Goal: Task Accomplishment & Management: Manage account settings

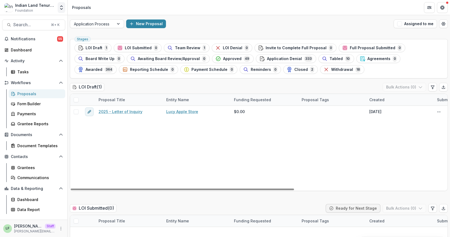
click at [59, 6] on icon "Open entity switcher" at bounding box center [61, 7] width 5 height 5
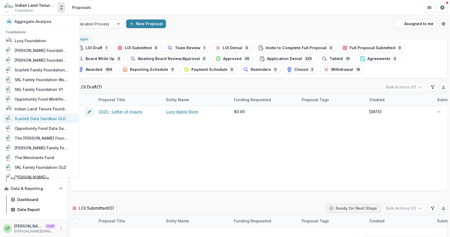
scroll to position [289, 0]
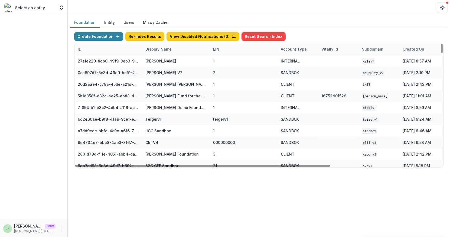
click at [166, 51] on div "Display Name" at bounding box center [158, 49] width 33 height 6
click at [166, 60] on input at bounding box center [175, 61] width 65 height 9
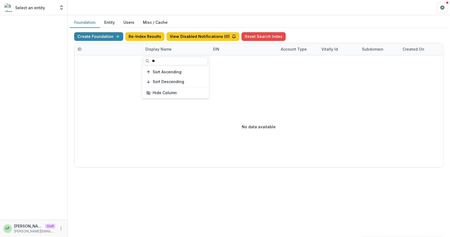
type input "*"
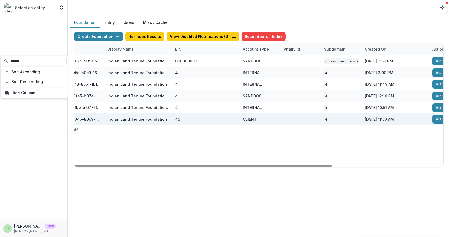
scroll to position [0, 159]
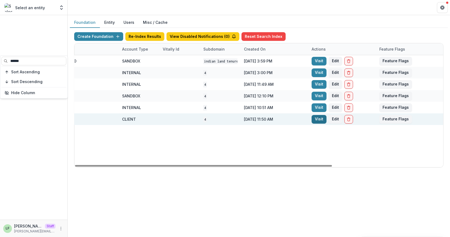
type input "******"
click at [314, 120] on link "Visit" at bounding box center [318, 119] width 15 height 9
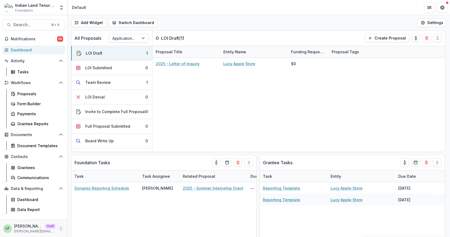
click at [61, 229] on icon "More" at bounding box center [61, 229] width 4 height 4
click at [94, 216] on link "User Settings" at bounding box center [97, 216] width 58 height 9
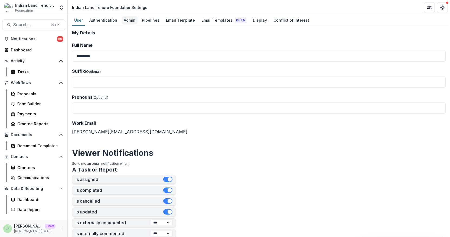
click at [133, 22] on div "Admin" at bounding box center [130, 20] width 16 height 8
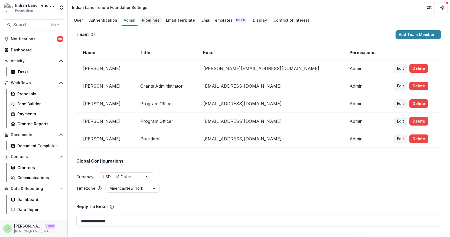
click at [145, 21] on div "Pipelines" at bounding box center [151, 20] width 22 height 8
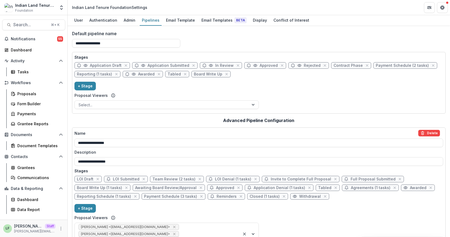
scroll to position [19, 0]
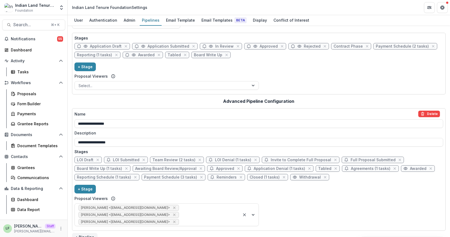
click at [153, 177] on span "Payment Schedule (3 tasks)" at bounding box center [170, 177] width 53 height 5
select select "*******"
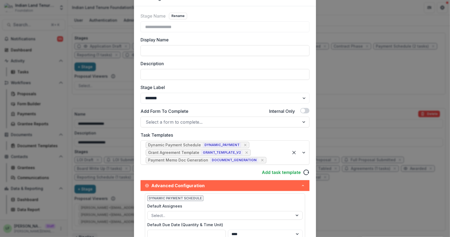
scroll to position [0, 0]
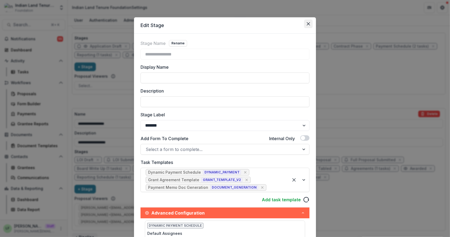
click at [308, 21] on button "Close" at bounding box center [308, 23] width 9 height 9
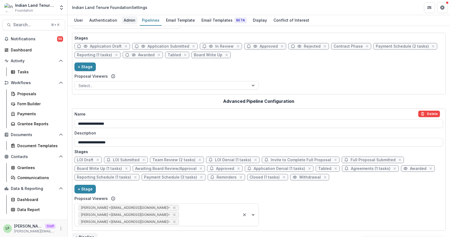
click at [132, 22] on div "Admin" at bounding box center [130, 20] width 16 height 8
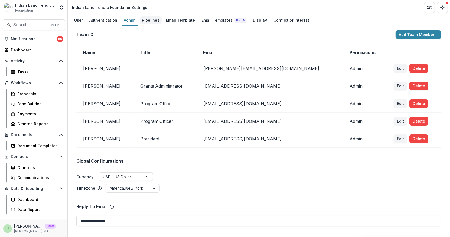
click at [149, 19] on div "Pipelines" at bounding box center [151, 20] width 22 height 8
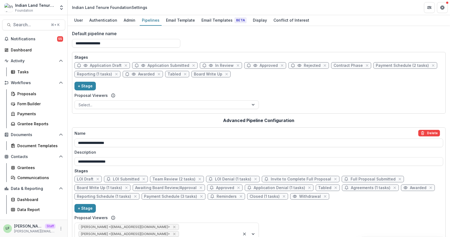
scroll to position [19, 0]
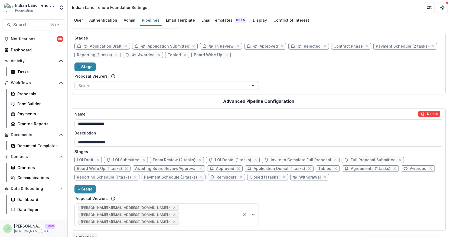
click at [81, 159] on span "LOI Draft" at bounding box center [85, 160] width 17 height 5
select select "*****"
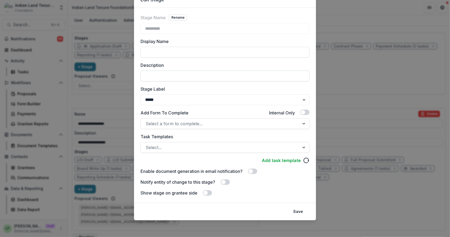
scroll to position [0, 0]
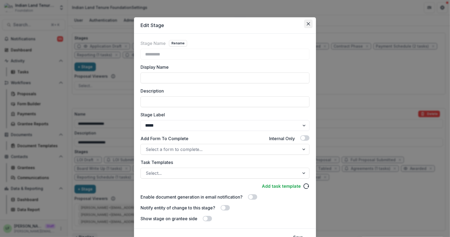
click at [308, 24] on icon "Close" at bounding box center [308, 23] width 3 height 3
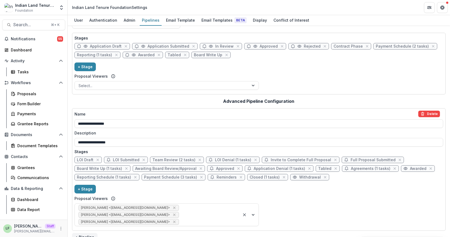
click at [173, 158] on span "Team Review (2 tasks)" at bounding box center [173, 160] width 43 height 5
select select "******"
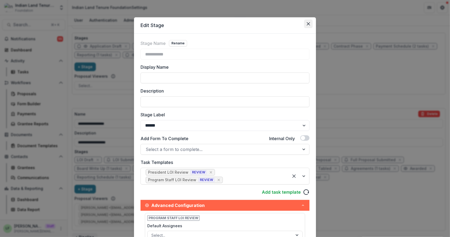
click at [308, 22] on button "Close" at bounding box center [308, 23] width 9 height 9
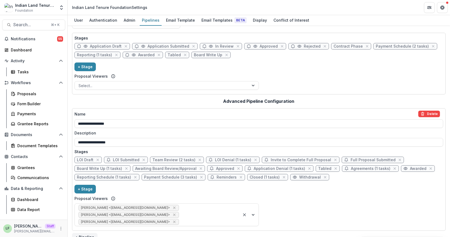
click at [295, 158] on span "Invite to Complete Full Proposal" at bounding box center [301, 160] width 60 height 5
select select "*****"
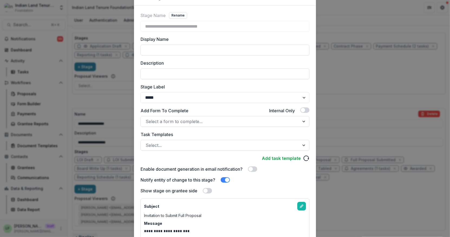
scroll to position [28, 0]
click at [57, 24] on div "**********" at bounding box center [225, 118] width 450 height 237
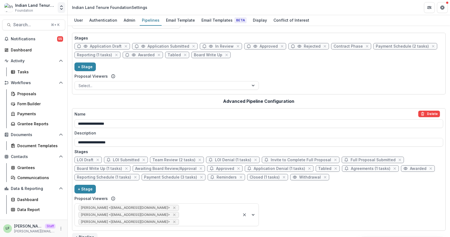
click at [60, 11] on button "Open entity switcher" at bounding box center [62, 7] width 8 height 11
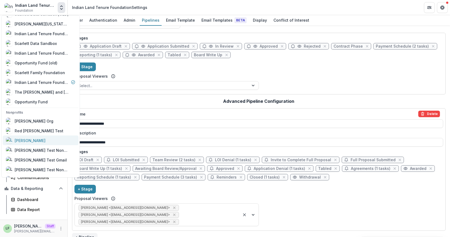
scroll to position [238, 0]
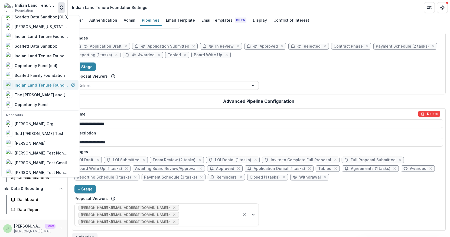
click at [39, 85] on div "Indian Land Tenure Foundation" at bounding box center [42, 85] width 54 height 6
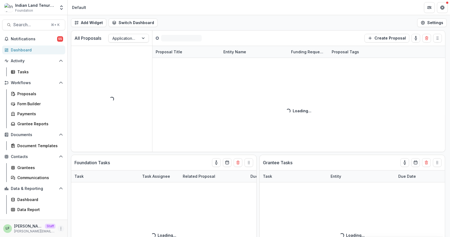
click at [61, 228] on icon "More" at bounding box center [61, 229] width 4 height 4
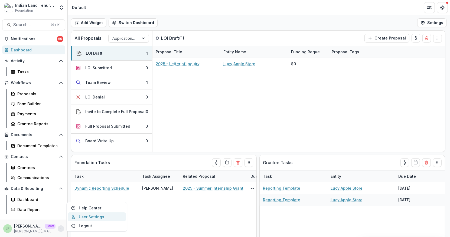
click at [95, 218] on link "User Settings" at bounding box center [97, 216] width 58 height 9
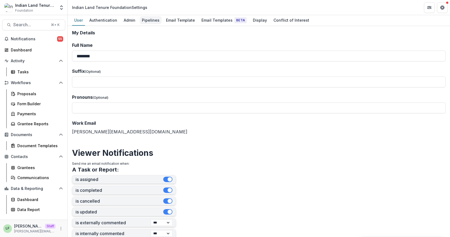
click at [144, 20] on div "Pipelines" at bounding box center [151, 20] width 22 height 8
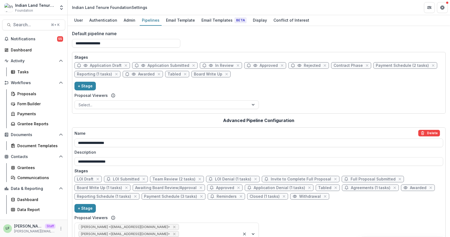
click at [88, 179] on span "LOI Draft" at bounding box center [85, 179] width 17 height 5
select select "*****"
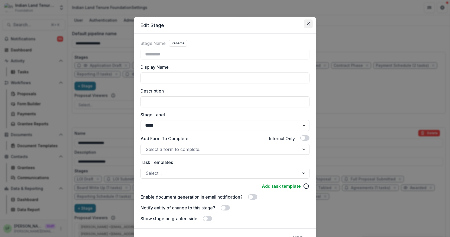
click at [310, 24] on button "Close" at bounding box center [308, 23] width 9 height 9
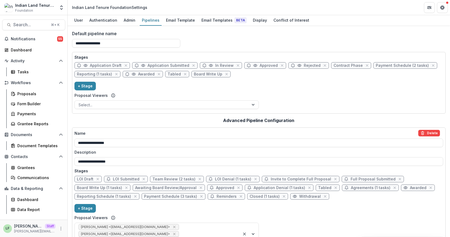
click at [97, 64] on span "Application Draft" at bounding box center [106, 65] width 32 height 5
select select "*****"
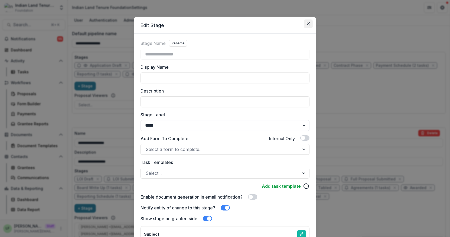
click at [304, 25] on button "Close" at bounding box center [308, 23] width 9 height 9
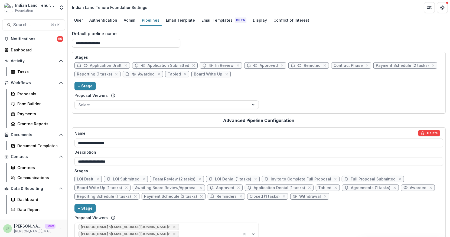
click at [173, 179] on span "Team Review (2 tasks)" at bounding box center [173, 179] width 43 height 5
select select "******"
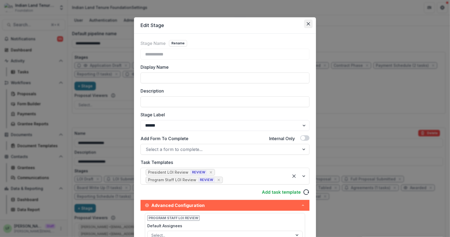
click at [304, 23] on button "Close" at bounding box center [308, 23] width 9 height 9
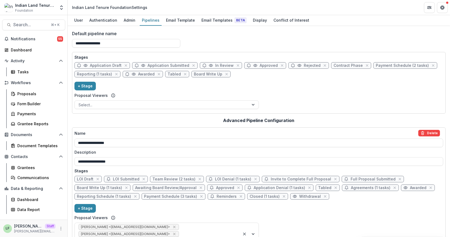
scroll to position [19, 0]
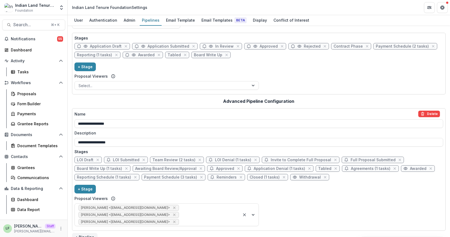
click at [172, 158] on span "Team Review (2 tasks)" at bounding box center [173, 160] width 43 height 5
select select "******"
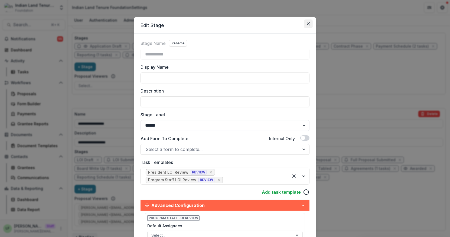
click at [307, 24] on icon "Close" at bounding box center [308, 23] width 3 height 3
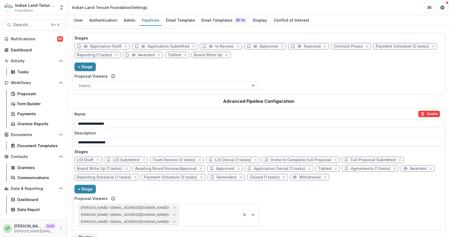
click at [216, 159] on span "LOI Denial (1 tasks)" at bounding box center [233, 160] width 36 height 5
select select "******"
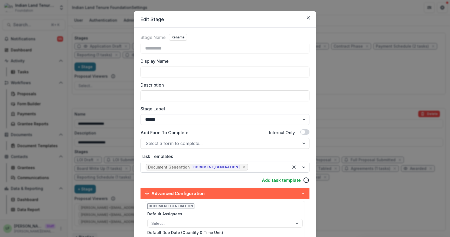
scroll to position [0, 0]
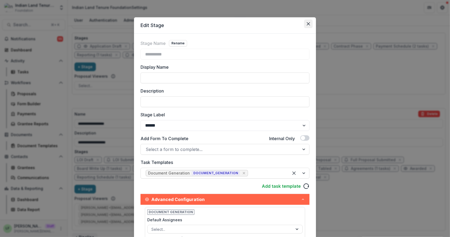
click at [308, 25] on icon "Close" at bounding box center [308, 23] width 3 height 3
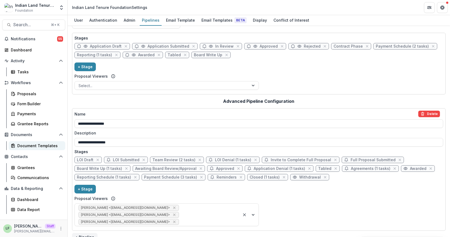
click at [26, 146] on div "Document Templates" at bounding box center [39, 146] width 44 height 6
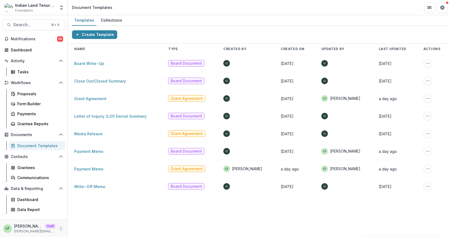
click at [62, 228] on icon "More" at bounding box center [61, 229] width 4 height 4
click at [84, 214] on link "User Settings" at bounding box center [97, 216] width 58 height 9
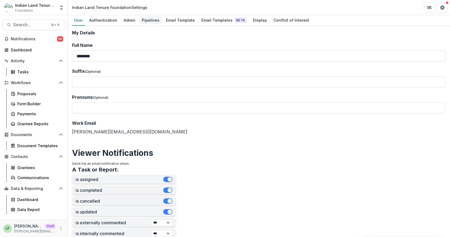
click at [155, 23] on div "Pipelines" at bounding box center [151, 20] width 22 height 8
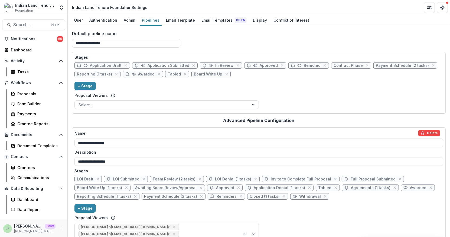
click at [154, 196] on span "Payment Schedule (3 tasks)" at bounding box center [170, 196] width 53 height 5
select select "*******"
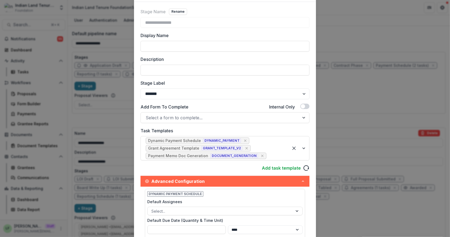
scroll to position [31, 0]
drag, startPoint x: 255, startPoint y: 154, endPoint x: 234, endPoint y: 163, distance: 22.3
click at [234, 163] on div "**********" at bounding box center [224, 205] width 169 height 392
click at [261, 155] on icon "Remove [object Object]" at bounding box center [262, 156] width 2 height 2
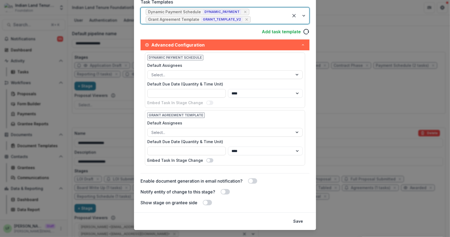
scroll to position [169, 0]
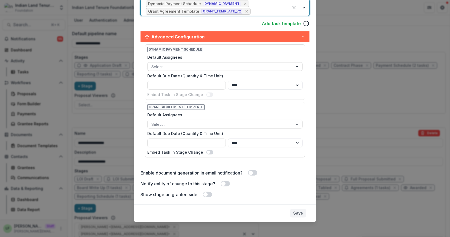
click at [297, 210] on button "Save" at bounding box center [298, 213] width 16 height 9
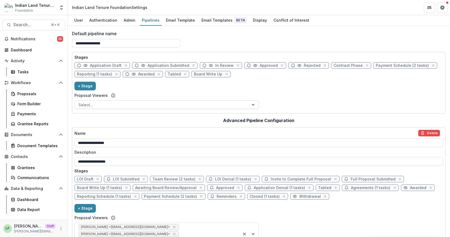
scroll to position [19, 0]
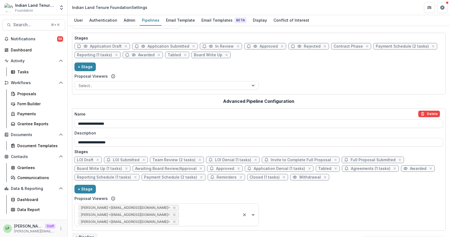
click at [262, 176] on span "Closed (1 tasks)" at bounding box center [265, 177] width 30 height 5
select select "*******"
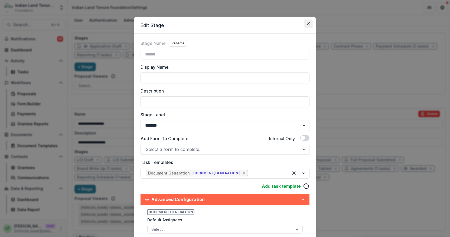
click at [307, 23] on icon "Close" at bounding box center [308, 23] width 3 height 3
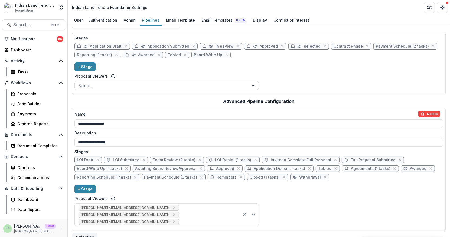
click at [167, 178] on span "Payment Schedule (2 tasks)" at bounding box center [170, 177] width 53 height 5
select select "*******"
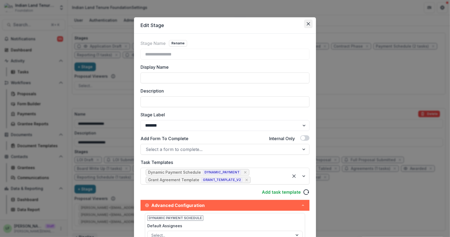
click at [307, 22] on icon "Close" at bounding box center [308, 23] width 3 height 3
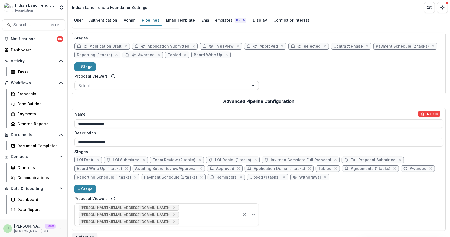
click at [221, 158] on span "LOI Denial (1 tasks)" at bounding box center [233, 160] width 36 height 5
select select "******"
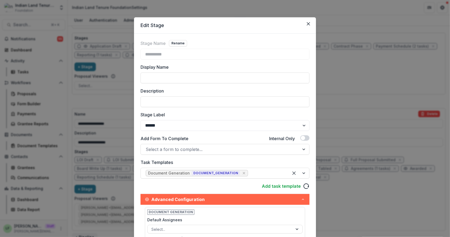
click at [307, 23] on icon "Close" at bounding box center [308, 23] width 3 height 3
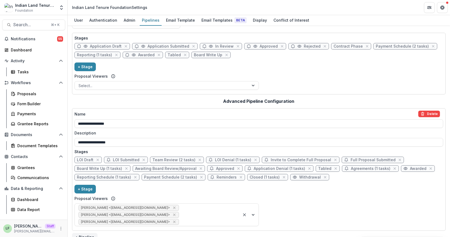
scroll to position [0, 0]
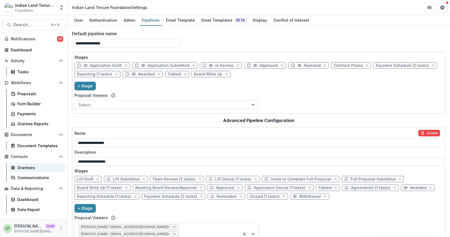
click at [30, 169] on div "Grantees" at bounding box center [39, 168] width 44 height 6
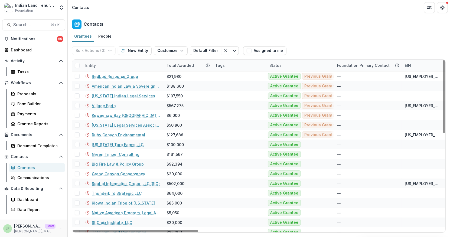
click at [100, 66] on div "Entity" at bounding box center [122, 66] width 81 height 12
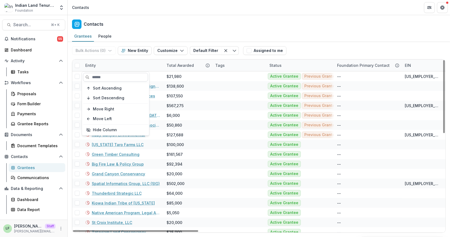
click at [105, 80] on input at bounding box center [115, 77] width 65 height 9
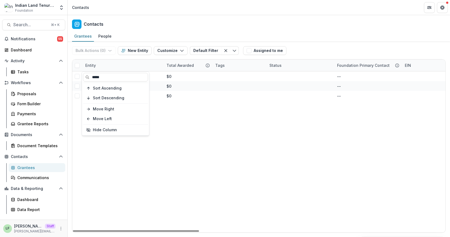
type input "*****"
click at [154, 62] on div "Entity" at bounding box center [122, 66] width 81 height 12
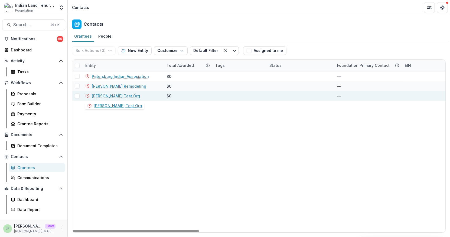
click at [106, 96] on link "Peter DeCarlo Test Org" at bounding box center [116, 96] width 48 height 6
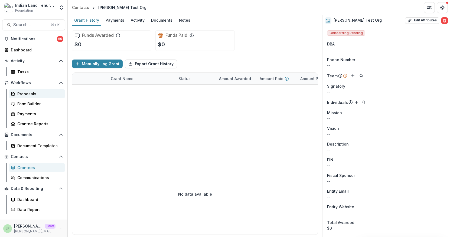
click at [30, 94] on div "Proposals" at bounding box center [39, 94] width 44 height 6
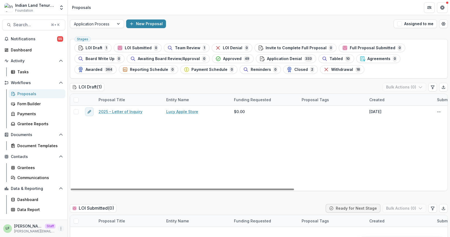
click at [61, 227] on icon "More" at bounding box center [61, 229] width 4 height 4
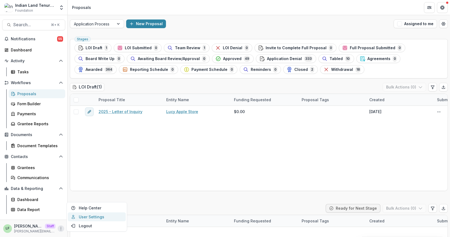
click at [92, 215] on link "User Settings" at bounding box center [97, 216] width 58 height 9
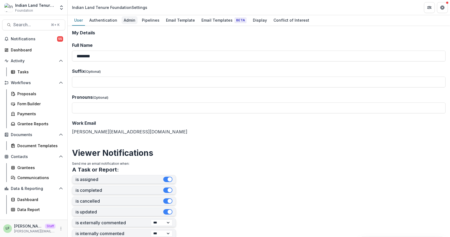
click at [129, 20] on div "Admin" at bounding box center [130, 20] width 16 height 8
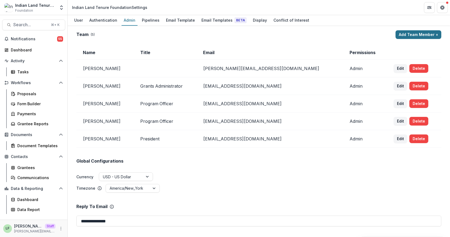
click at [401, 33] on button "Add Team Member +" at bounding box center [418, 34] width 46 height 9
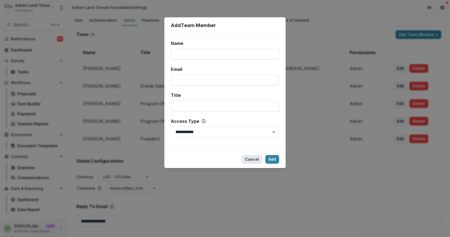
click at [249, 162] on button "Cancel" at bounding box center [252, 159] width 20 height 9
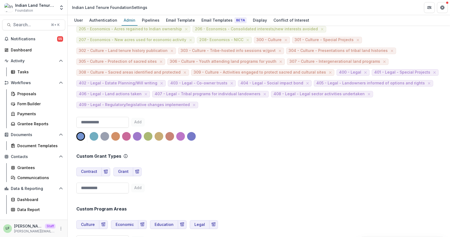
scroll to position [264, 0]
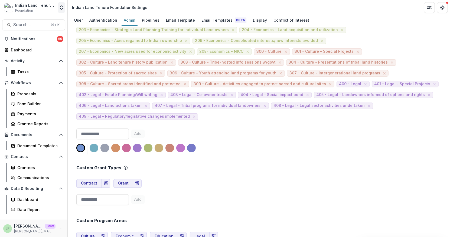
click at [61, 6] on polyline "Open entity switcher" at bounding box center [61, 6] width 2 height 1
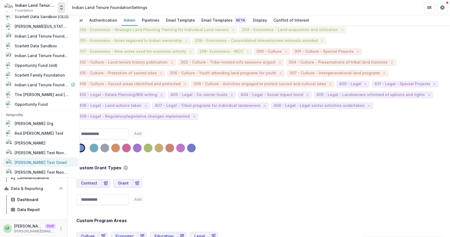
scroll to position [233, 0]
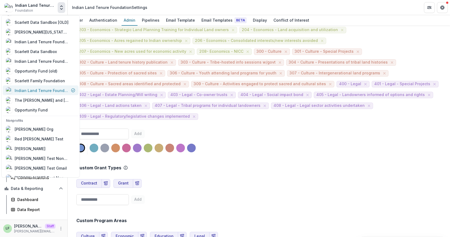
click at [52, 90] on div "Indian Land Tenure Foundation" at bounding box center [42, 91] width 54 height 6
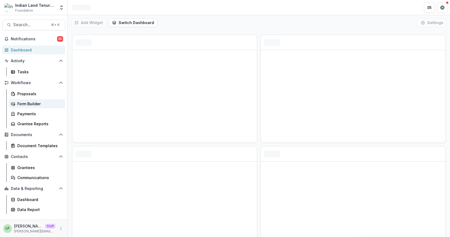
click at [37, 103] on div "Form Builder" at bounding box center [39, 104] width 44 height 6
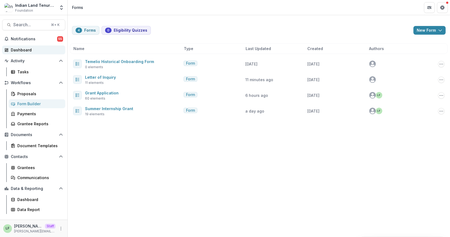
click at [35, 48] on div "Dashboard" at bounding box center [36, 50] width 50 height 6
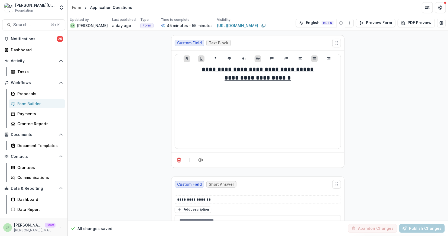
scroll to position [678, 0]
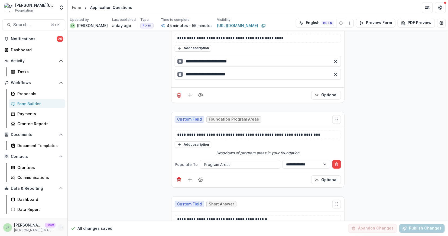
click at [59, 226] on icon "More" at bounding box center [61, 228] width 4 height 4
click at [84, 217] on link "User Settings" at bounding box center [97, 216] width 58 height 9
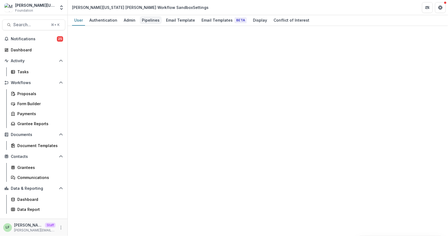
click at [145, 20] on div "Pipelines" at bounding box center [151, 20] width 22 height 8
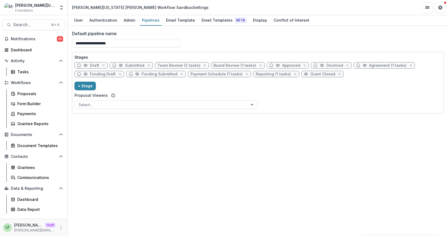
click at [99, 63] on span "Draft" at bounding box center [90, 65] width 33 height 6
click at [95, 65] on span "Draft" at bounding box center [94, 65] width 9 height 5
select select "*****"
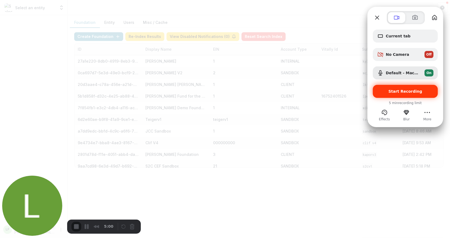
click at [390, 92] on span "Start Recording" at bounding box center [405, 91] width 56 height 4
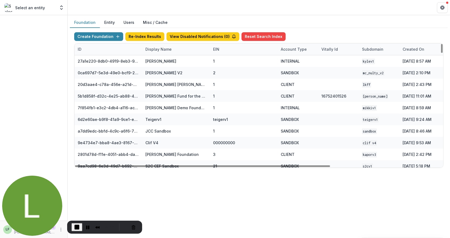
click at [159, 48] on div "Display Name" at bounding box center [158, 49] width 33 height 6
click at [158, 58] on input at bounding box center [175, 61] width 65 height 9
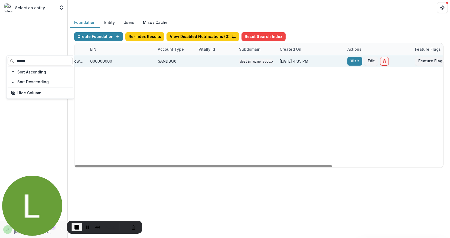
scroll to position [0, 135]
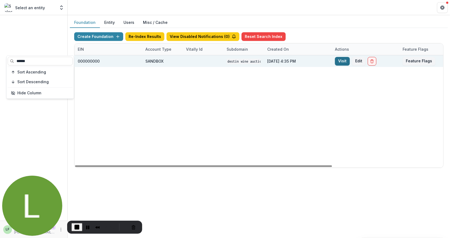
type input "******"
click at [342, 58] on link "Visit" at bounding box center [342, 61] width 15 height 9
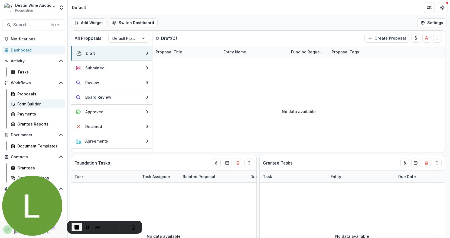
click at [38, 102] on div "Form Builder" at bounding box center [39, 104] width 44 height 6
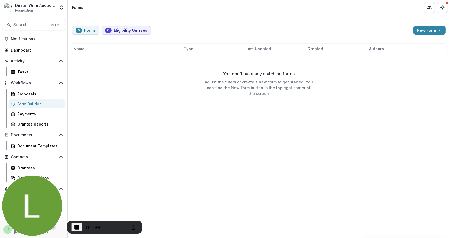
click at [74, 224] on span "End Recording" at bounding box center [77, 227] width 6 height 6
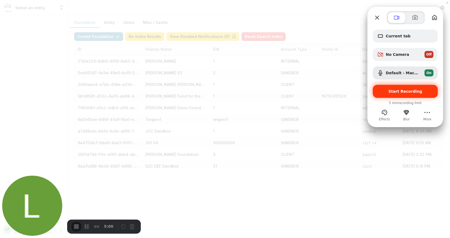
click at [395, 90] on span "Start Recording" at bounding box center [405, 91] width 34 height 4
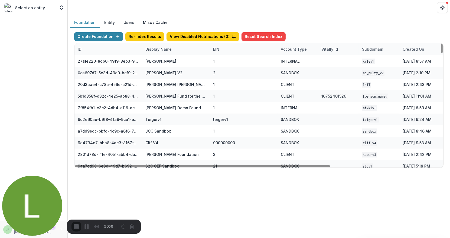
click at [156, 50] on div "Display Name" at bounding box center [158, 49] width 33 height 6
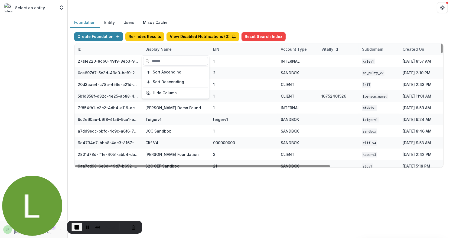
click at [158, 63] on input at bounding box center [175, 61] width 65 height 9
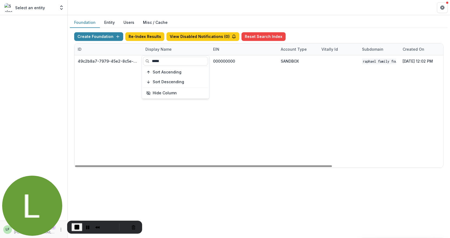
type input "*****"
click at [253, 82] on div "49c2b8a7-7979-45e2-8c5e-03fb224fdb7f Raphael Family Foundation 000000000 SANDBO…" at bounding box center [338, 111] width 528 height 112
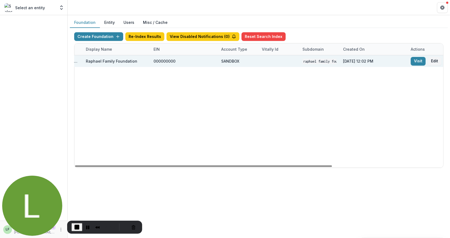
scroll to position [0, 107]
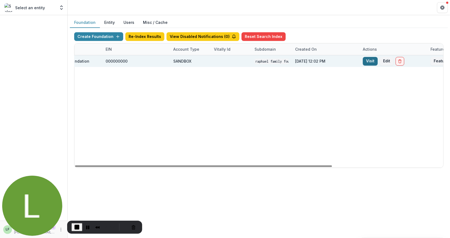
click at [368, 61] on link "Visit" at bounding box center [370, 61] width 15 height 9
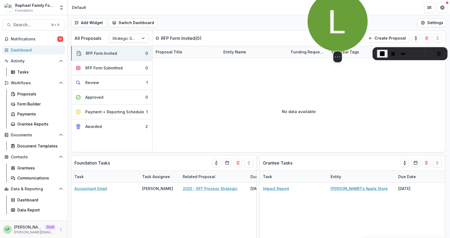
drag, startPoint x: 44, startPoint y: 183, endPoint x: 346, endPoint y: 10, distance: 348.2
click at [346, 10] on img at bounding box center [337, 21] width 60 height 60
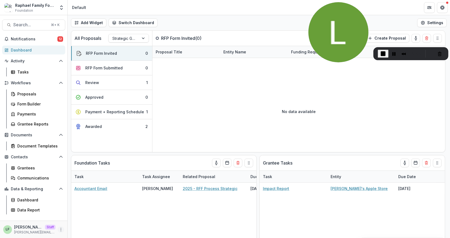
click at [61, 228] on icon "More" at bounding box center [61, 229] width 4 height 4
click at [94, 216] on link "User Settings" at bounding box center [97, 217] width 58 height 9
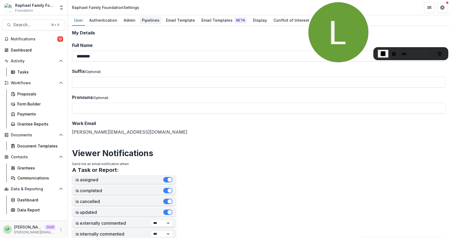
click at [145, 18] on div "Pipelines" at bounding box center [151, 20] width 22 height 8
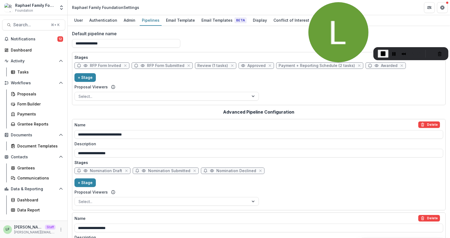
click at [104, 66] on span "RFP Form Invited" at bounding box center [105, 65] width 31 height 5
select select "*****"
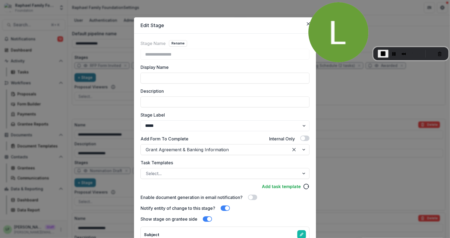
click at [231, 119] on div "Stage Label ******* ***** ********* ****** ******* ******** ******** ******* **…" at bounding box center [224, 120] width 169 height 19
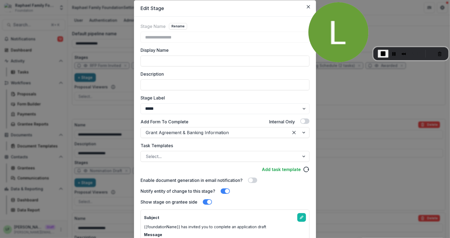
click at [381, 54] on span "End Recording" at bounding box center [383, 53] width 6 height 6
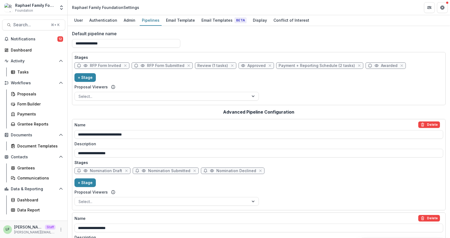
click at [96, 67] on span "RFP Form Invited" at bounding box center [105, 65] width 31 height 5
select select "*****"
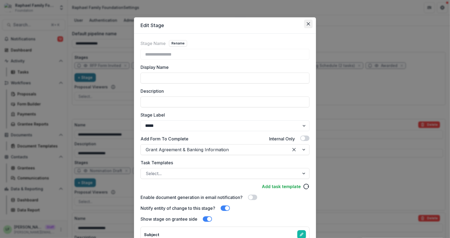
click at [307, 20] on button "Close" at bounding box center [308, 23] width 9 height 9
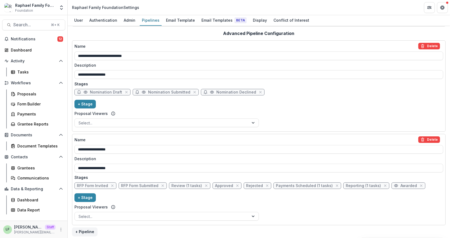
scroll to position [80, 0]
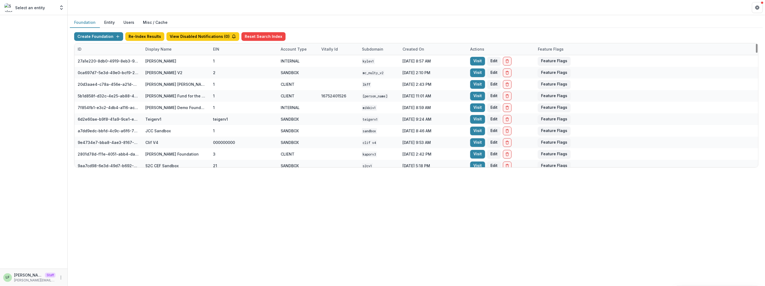
click at [166, 51] on div "Display Name" at bounding box center [158, 49] width 33 height 6
click at [163, 61] on input at bounding box center [175, 61] width 65 height 9
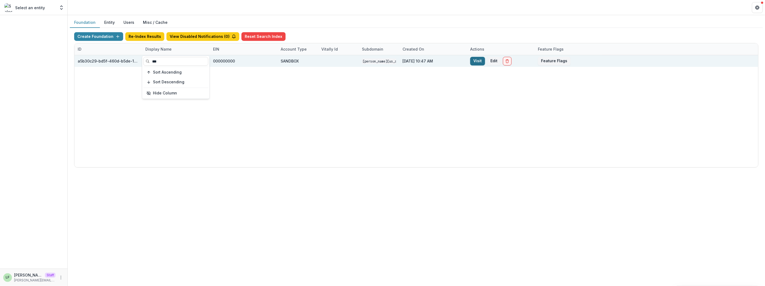
type input "***"
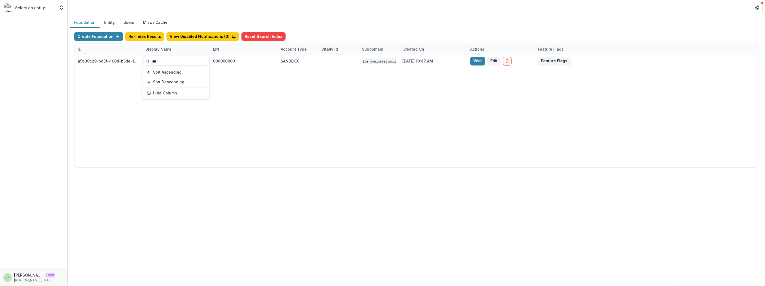
click at [478, 61] on link "Visit" at bounding box center [477, 61] width 15 height 9
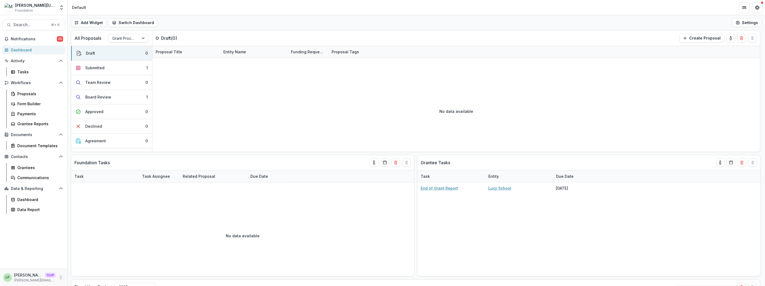
click at [62, 278] on icon "More" at bounding box center [61, 277] width 4 height 4
click at [79, 268] on link "User Settings" at bounding box center [96, 265] width 58 height 9
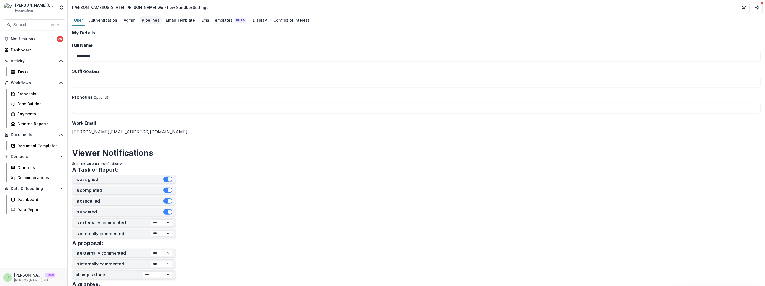
click at [150, 20] on div "Pipelines" at bounding box center [151, 20] width 22 height 8
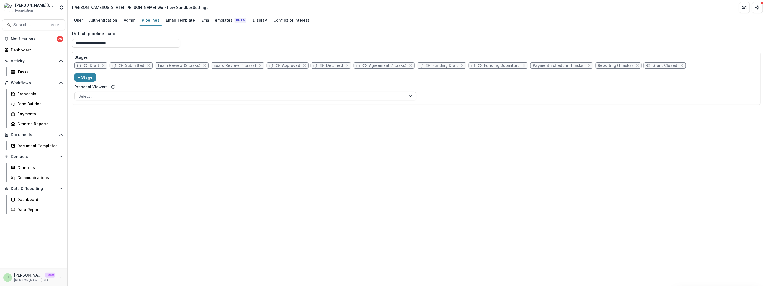
click at [89, 64] on span "Draft" at bounding box center [90, 65] width 33 height 6
click at [90, 66] on span "Draft" at bounding box center [94, 65] width 9 height 5
select select "*****"
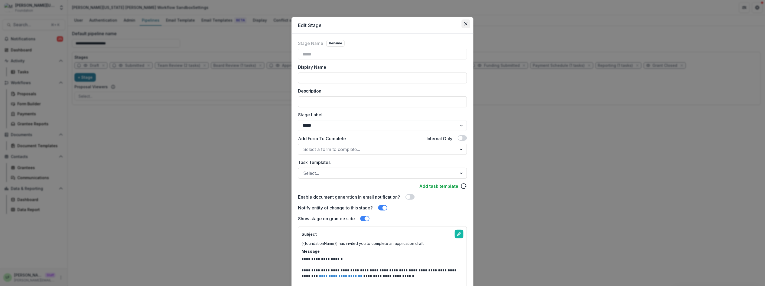
click at [464, 23] on icon "Close" at bounding box center [465, 23] width 3 height 3
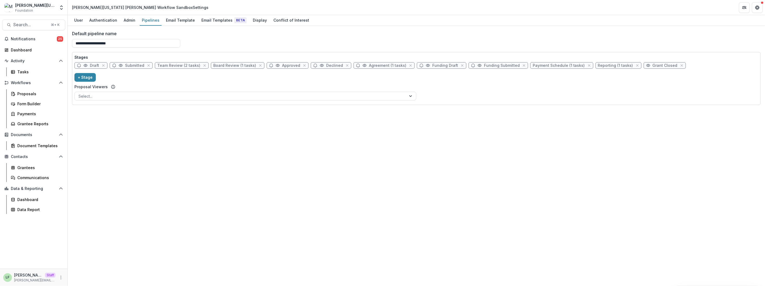
click at [173, 65] on span "Team Review (2 tasks)" at bounding box center [178, 65] width 43 height 5
select select "******"
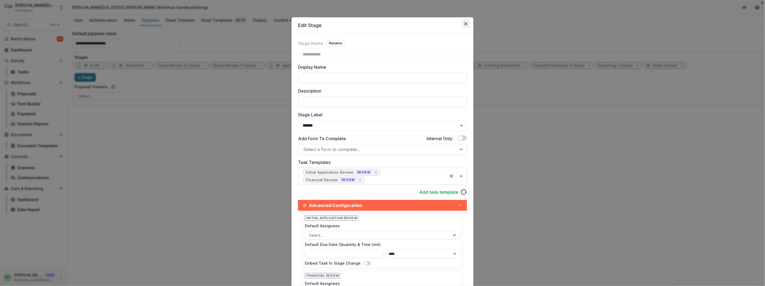
click at [466, 25] on icon "Close" at bounding box center [465, 23] width 3 height 3
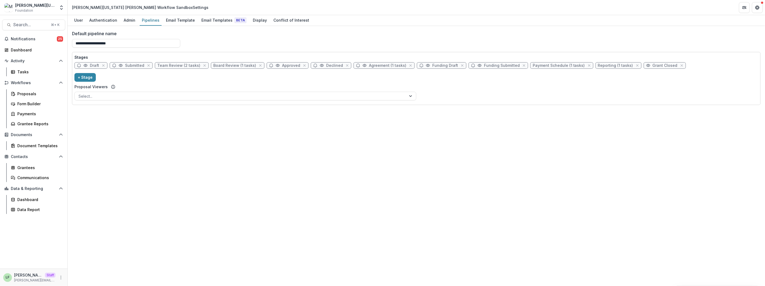
click at [764, 49] on div "**********" at bounding box center [416, 156] width 697 height 260
click at [439, 66] on span "Funding Draft" at bounding box center [445, 65] width 26 height 5
select select "*****"
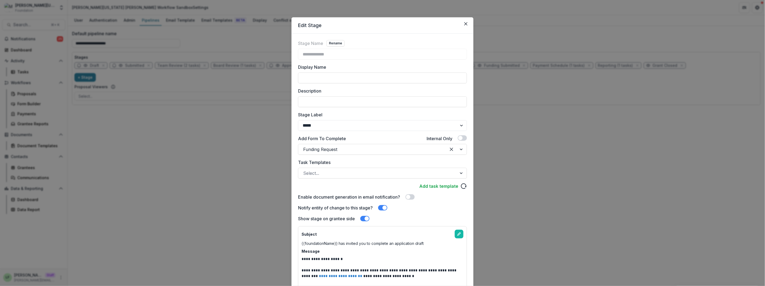
click at [464, 20] on button "Close" at bounding box center [465, 23] width 9 height 9
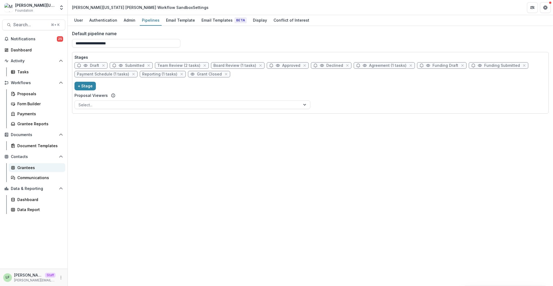
click at [34, 170] on div "Grantees" at bounding box center [39, 168] width 44 height 6
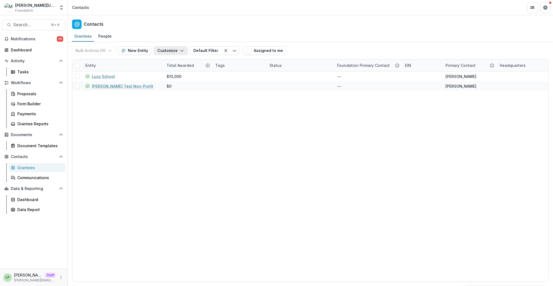
click at [166, 50] on button "Customize" at bounding box center [171, 50] width 34 height 9
click at [165, 79] on button "Manage Grantee Status" at bounding box center [155, 80] width 60 height 9
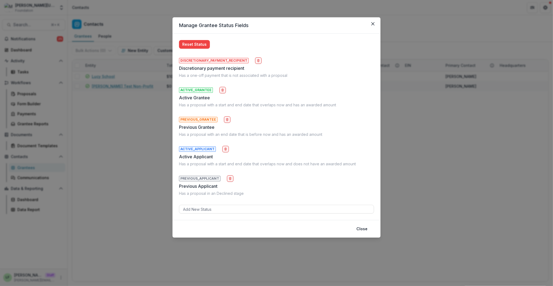
click at [374, 24] on button "Close" at bounding box center [372, 23] width 9 height 9
click at [374, 25] on div "Contacts" at bounding box center [310, 23] width 485 height 16
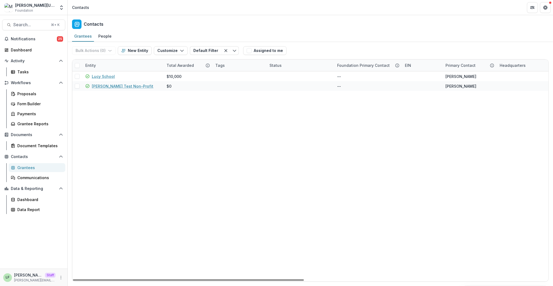
click at [77, 65] on span at bounding box center [77, 65] width 5 height 5
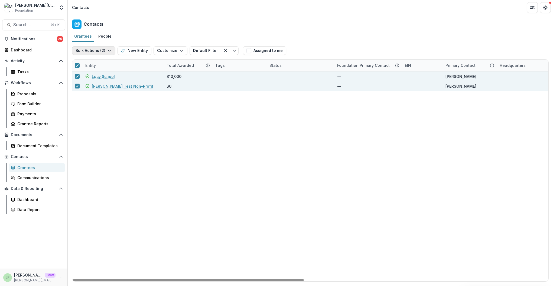
click at [94, 53] on button "Bulk Actions ( 2 )" at bounding box center [93, 50] width 43 height 9
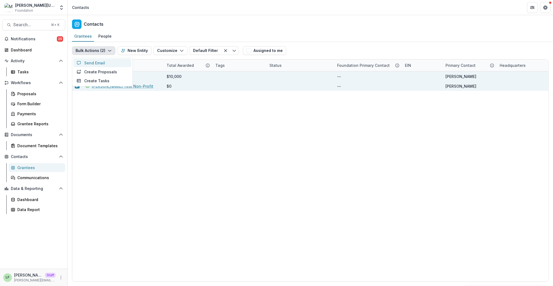
click at [92, 65] on button "Send Email" at bounding box center [102, 62] width 58 height 9
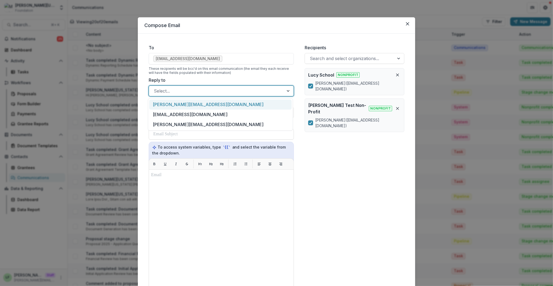
click at [159, 88] on div at bounding box center [216, 91] width 125 height 8
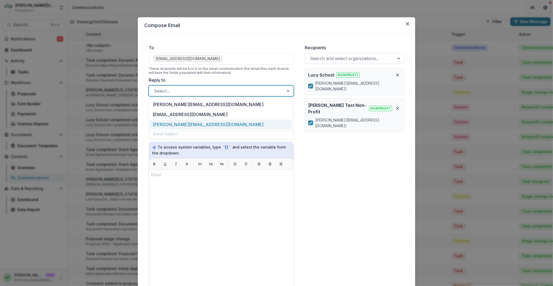
click at [157, 121] on div "[PERSON_NAME][EMAIL_ADDRESS][DOMAIN_NAME]" at bounding box center [220, 125] width 142 height 10
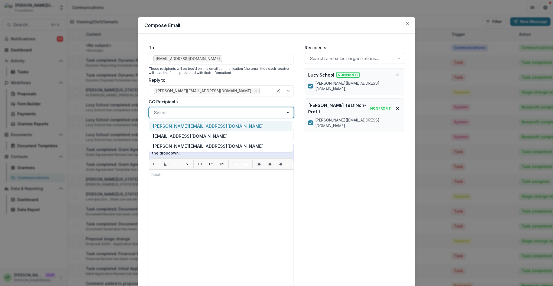
click at [163, 109] on div at bounding box center [216, 113] width 125 height 8
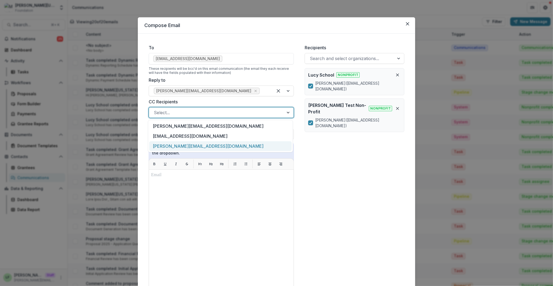
click at [160, 144] on div "[PERSON_NAME][EMAIL_ADDRESS][DOMAIN_NAME]" at bounding box center [220, 146] width 142 height 10
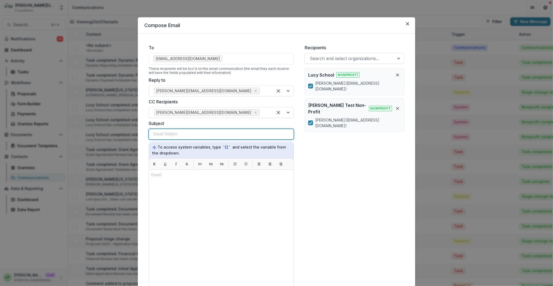
click at [170, 133] on p at bounding box center [165, 134] width 24 height 6
click at [407, 25] on icon "Close" at bounding box center [407, 23] width 3 height 3
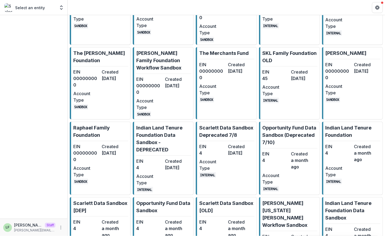
scroll to position [285, 0]
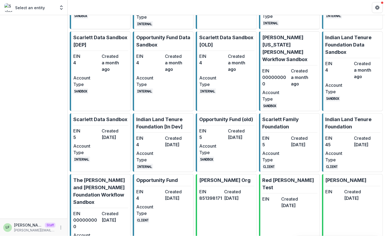
click at [154, 177] on p "Opportunity Fund" at bounding box center [157, 180] width 42 height 7
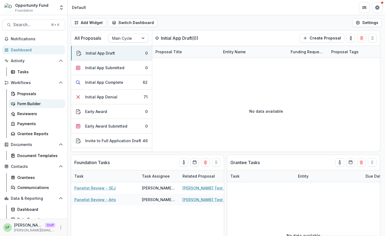
click at [29, 103] on div "Form Builder" at bounding box center [39, 104] width 44 height 6
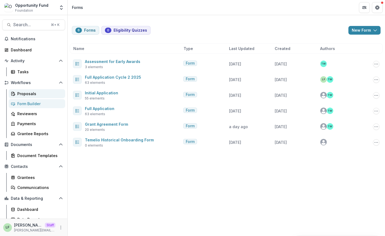
click at [24, 94] on div "Proposals" at bounding box center [39, 94] width 44 height 6
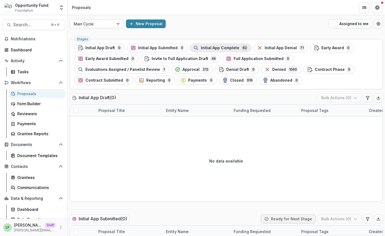
click at [219, 47] on span "Initial App Complete" at bounding box center [220, 48] width 38 height 5
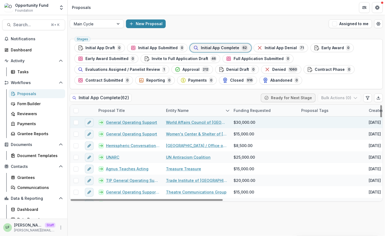
click at [124, 123] on link "General Operating Support" at bounding box center [131, 123] width 51 height 6
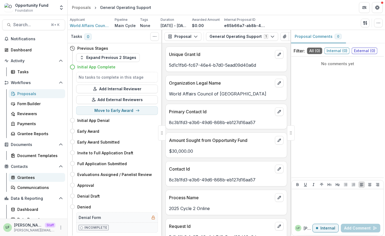
click at [20, 178] on div "Grantees" at bounding box center [39, 178] width 44 height 6
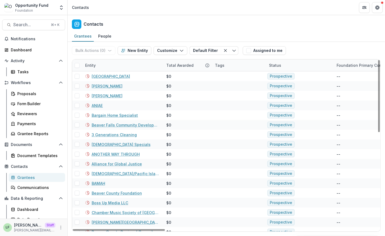
click at [100, 65] on div "Entity" at bounding box center [122, 66] width 81 height 12
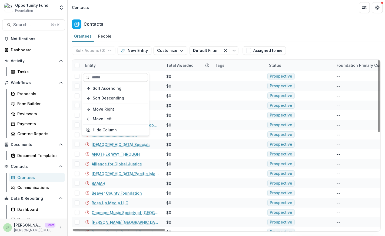
click at [100, 65] on div "Entity" at bounding box center [122, 66] width 81 height 12
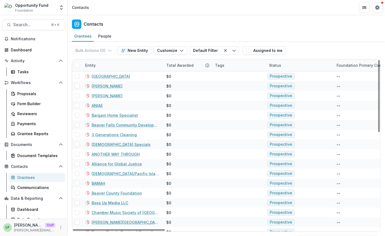
click at [100, 65] on div "Entity" at bounding box center [122, 66] width 81 height 12
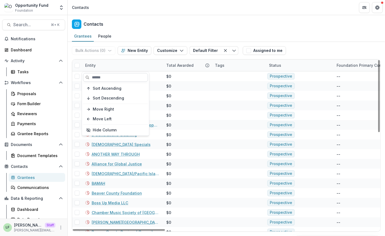
click at [103, 74] on input at bounding box center [115, 77] width 65 height 9
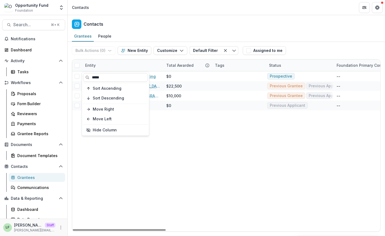
type input "*****"
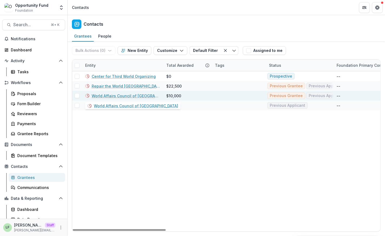
click at [109, 96] on link "World Affairs Council of Pittsburgh" at bounding box center [126, 96] width 68 height 6
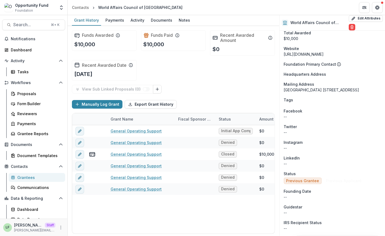
scroll to position [520, 0]
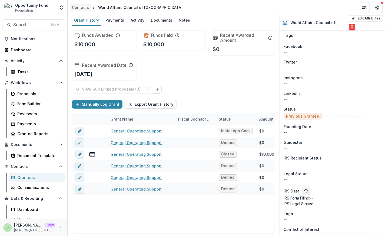
click at [85, 7] on div "Contacts" at bounding box center [80, 8] width 17 height 6
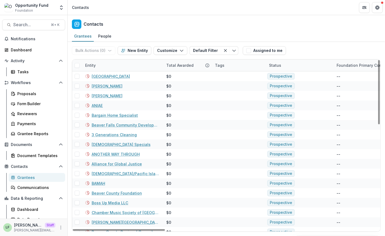
click at [127, 67] on div "Entity" at bounding box center [122, 66] width 81 height 12
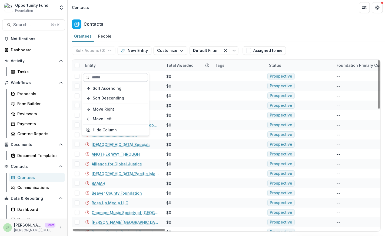
click at [129, 78] on input at bounding box center [115, 77] width 65 height 9
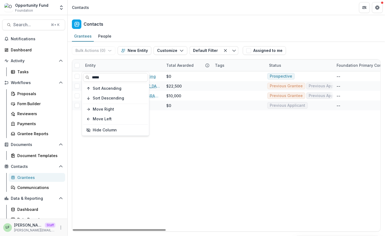
type input "*****"
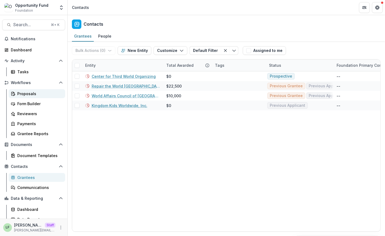
click at [19, 94] on div "Proposals" at bounding box center [39, 94] width 44 height 6
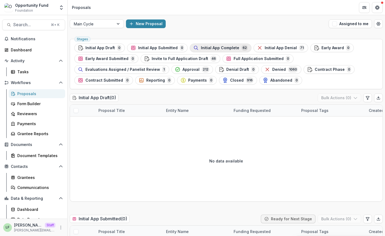
click at [200, 45] on div "Initial App Complete 62" at bounding box center [220, 48] width 55 height 6
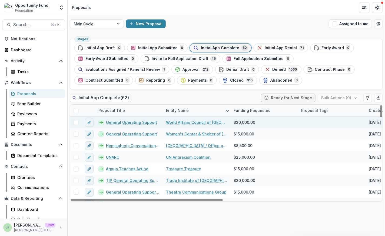
click at [127, 123] on link "General Operating Support" at bounding box center [131, 123] width 51 height 6
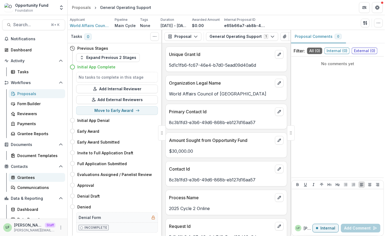
click at [26, 178] on div "Grantees" at bounding box center [39, 178] width 44 height 6
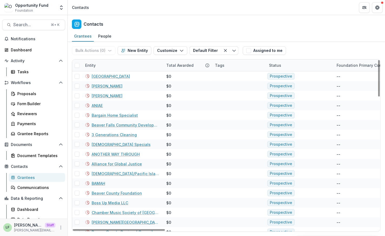
click at [274, 63] on div "Status" at bounding box center [275, 66] width 19 height 6
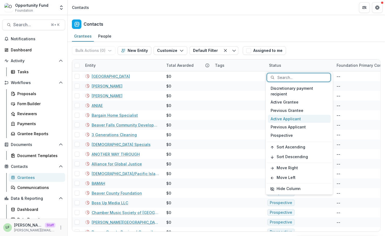
click at [281, 119] on div "Active Applicant" at bounding box center [299, 119] width 63 height 8
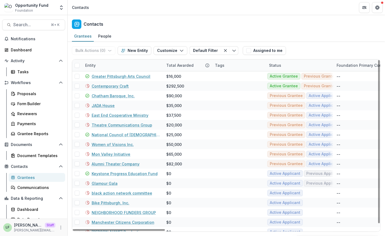
click at [322, 41] on div "Grantees People" at bounding box center [227, 36] width 318 height 11
click at [165, 48] on button "Customize" at bounding box center [171, 50] width 34 height 9
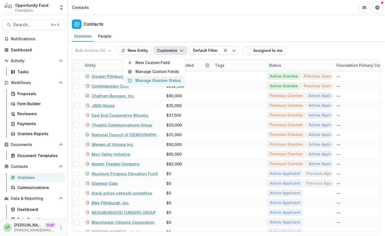
click at [163, 82] on button "Manage Grantee Status" at bounding box center [155, 80] width 60 height 9
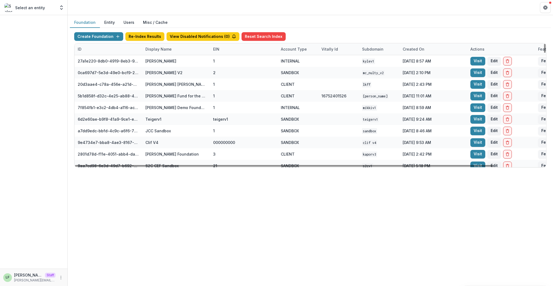
click at [186, 51] on div "Display Name" at bounding box center [176, 49] width 68 height 12
click at [184, 61] on input at bounding box center [175, 61] width 65 height 9
type input "*"
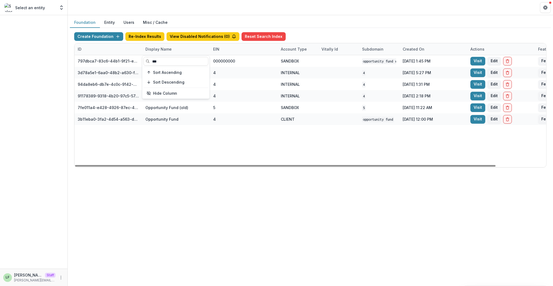
type input "***"
click at [202, 136] on div "797dbca7-83c6-44b1-9f21-ee3637c7698d Opportunity Fund Workflow Sandbox 00000000…" at bounding box center [338, 111] width 528 height 112
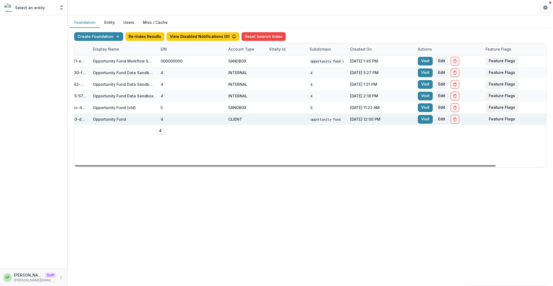
scroll to position [0, 56]
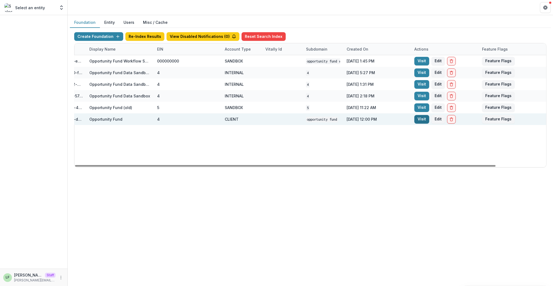
click at [418, 119] on link "Visit" at bounding box center [421, 119] width 15 height 9
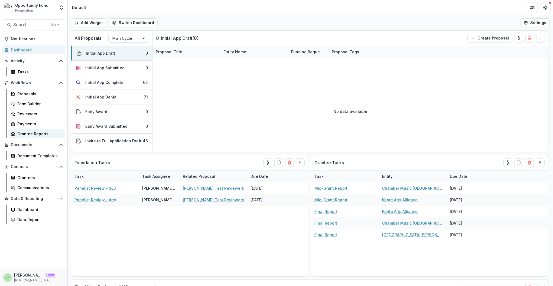
click at [35, 133] on div "Grantee Reports" at bounding box center [39, 134] width 44 height 6
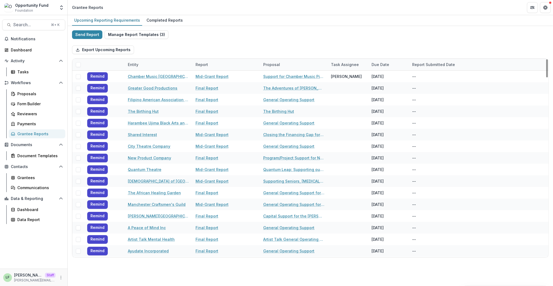
click at [382, 63] on div "Due Date" at bounding box center [380, 65] width 24 height 6
click at [385, 86] on span "Sort Ascending" at bounding box center [393, 88] width 29 height 5
click at [385, 89] on span "Sort Ascending" at bounding box center [393, 88] width 29 height 5
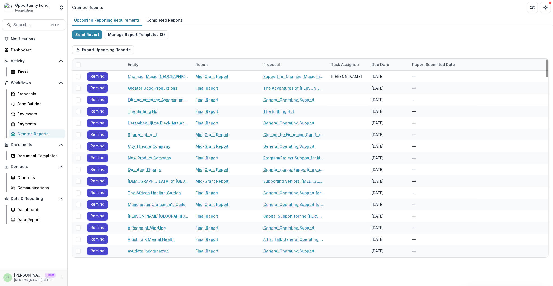
click at [383, 47] on div "Export Upcoming Reports" at bounding box center [310, 49] width 476 height 17
click at [382, 63] on div "Due Date" at bounding box center [380, 65] width 24 height 6
click at [382, 100] on button "Sort Descending" at bounding box center [401, 97] width 65 height 9
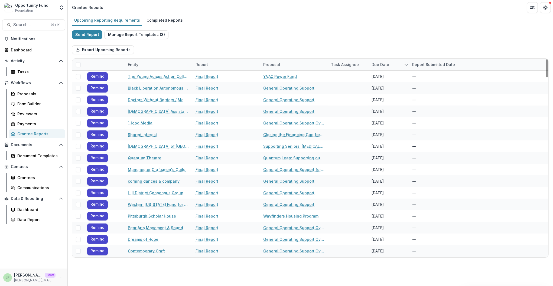
click at [373, 41] on div "Export Upcoming Reports" at bounding box center [310, 49] width 476 height 17
click at [385, 65] on div "Due Date" at bounding box center [380, 65] width 24 height 6
click at [391, 88] on span "Sort Ascending" at bounding box center [393, 88] width 29 height 5
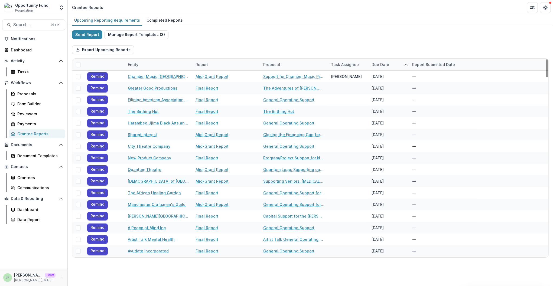
click at [364, 48] on div "Export Upcoming Reports" at bounding box center [310, 49] width 476 height 17
click at [150, 21] on div "Completed Reports" at bounding box center [164, 20] width 41 height 8
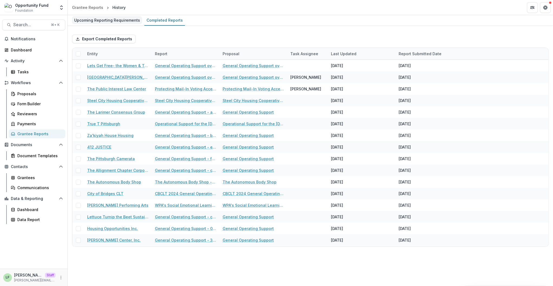
click at [108, 22] on div "Upcoming Reporting Requirements" at bounding box center [107, 20] width 70 height 8
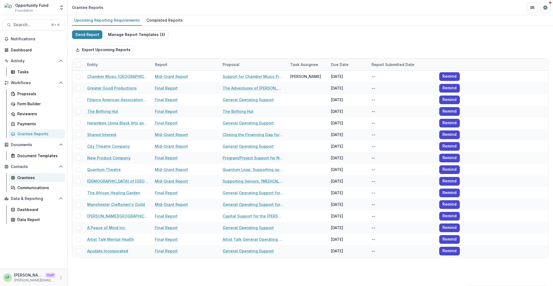
click at [35, 177] on div "Grantees" at bounding box center [39, 178] width 44 height 6
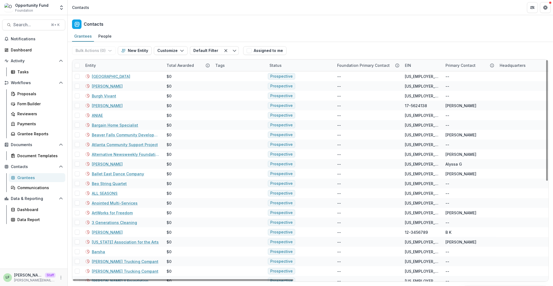
click at [104, 68] on div "Entity" at bounding box center [122, 66] width 81 height 12
click at [137, 62] on div "Entity" at bounding box center [122, 66] width 81 height 12
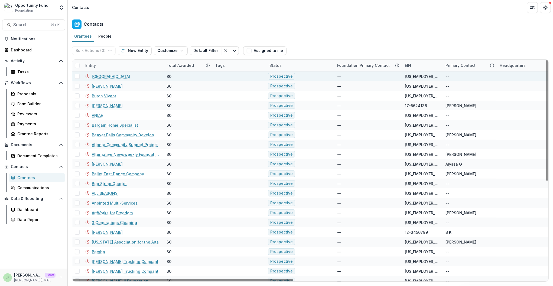
click at [110, 78] on link "[GEOGRAPHIC_DATA]" at bounding box center [111, 77] width 38 height 6
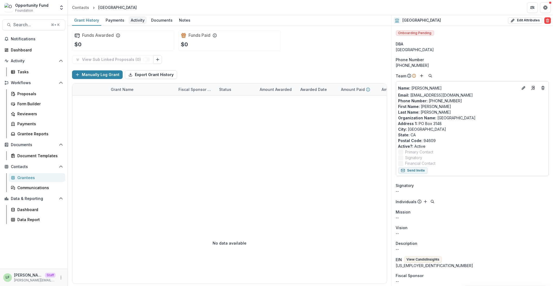
click at [132, 23] on div "Activity" at bounding box center [138, 20] width 18 height 8
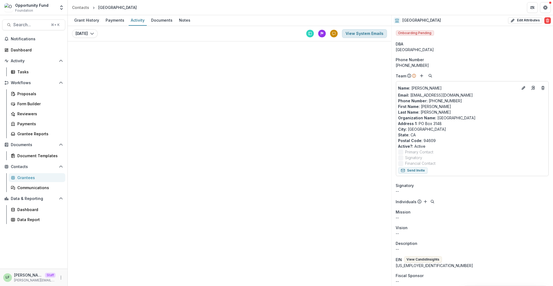
click at [365, 34] on button "View System Emails" at bounding box center [364, 33] width 45 height 9
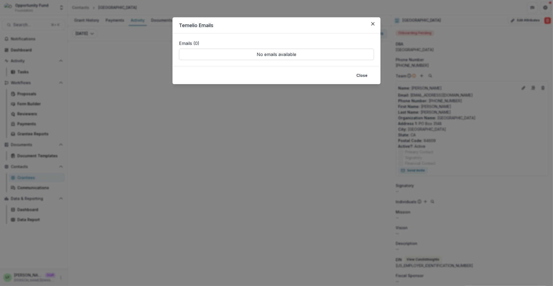
click at [378, 24] on header "Temelio Emails" at bounding box center [276, 25] width 208 height 16
click at [374, 24] on button "Close" at bounding box center [372, 23] width 9 height 9
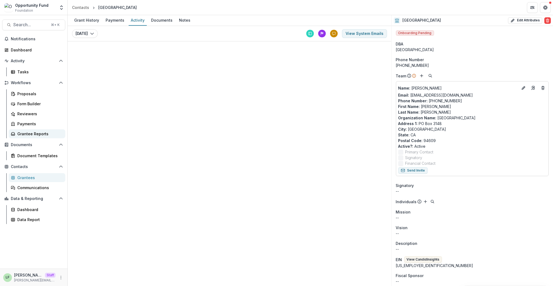
click at [35, 133] on div "Grantee Reports" at bounding box center [39, 134] width 44 height 6
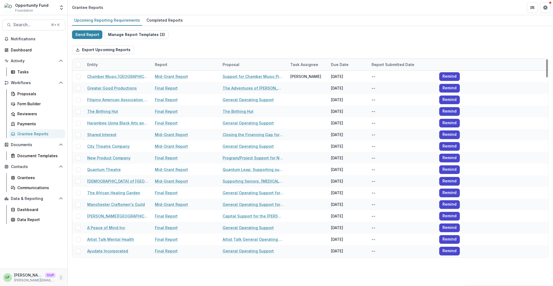
click at [63, 277] on icon "More" at bounding box center [61, 277] width 4 height 4
click at [85, 265] on link "User Settings" at bounding box center [96, 265] width 58 height 9
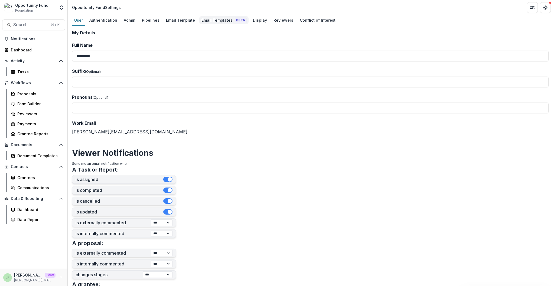
click at [203, 19] on div "Email Templates Beta" at bounding box center [223, 20] width 49 height 8
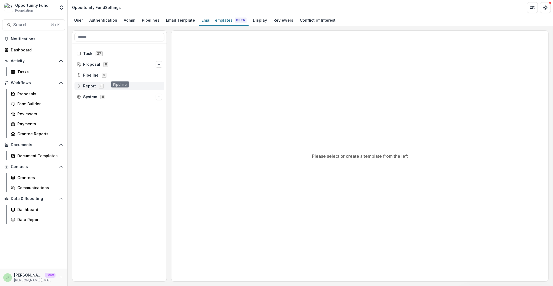
click at [87, 85] on span "Report" at bounding box center [89, 86] width 13 height 5
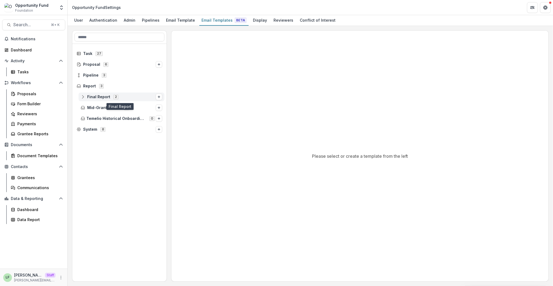
click at [95, 98] on span "Final Report" at bounding box center [98, 97] width 23 height 5
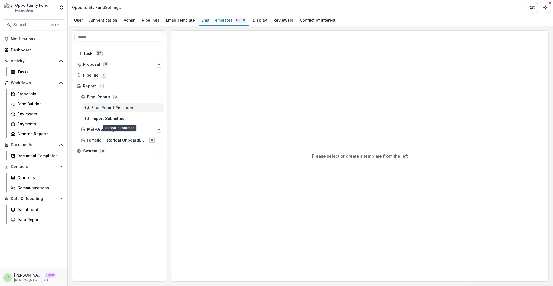
click at [100, 109] on span "Final Report Reminder" at bounding box center [126, 108] width 71 height 5
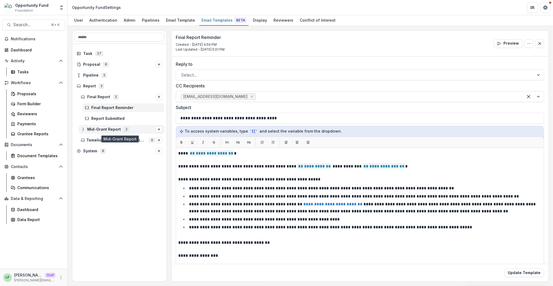
click at [102, 132] on div "Mid-Grant Report 2" at bounding box center [121, 129] width 86 height 9
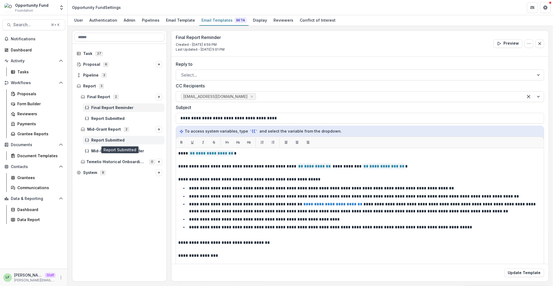
click at [102, 139] on span "Report Submitted" at bounding box center [126, 140] width 71 height 5
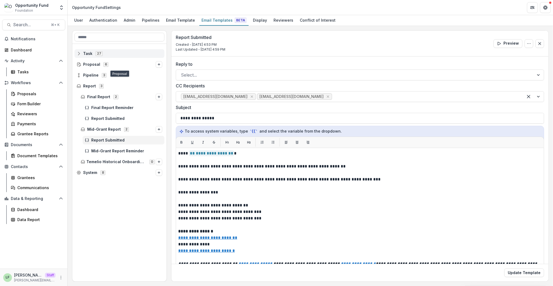
click at [87, 54] on span "Task" at bounding box center [87, 53] width 9 height 5
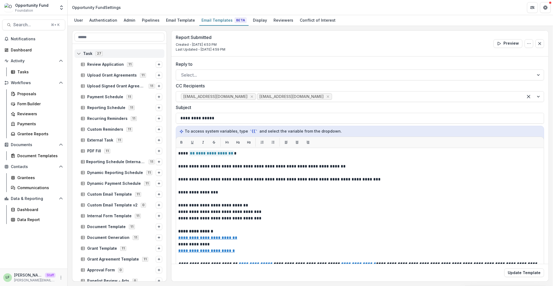
click at [87, 54] on span "Task" at bounding box center [87, 53] width 9 height 5
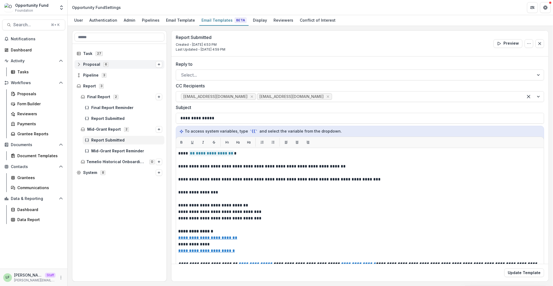
click at [88, 63] on span "Proposal" at bounding box center [91, 64] width 17 height 5
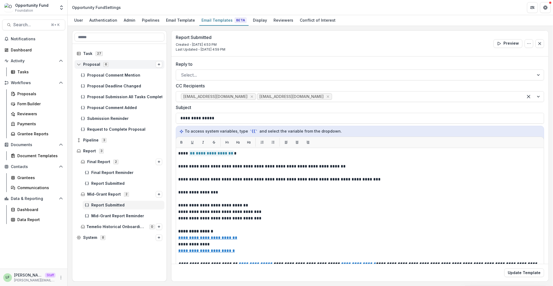
click at [88, 63] on span "Proposal" at bounding box center [91, 64] width 17 height 5
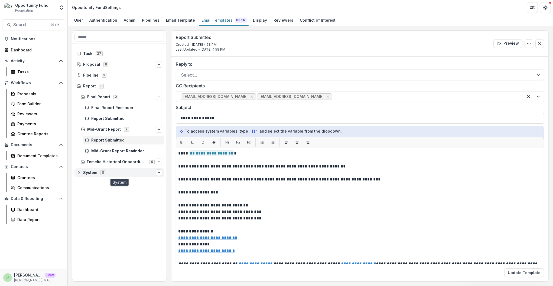
click at [95, 175] on div "System 8" at bounding box center [119, 172] width 90 height 9
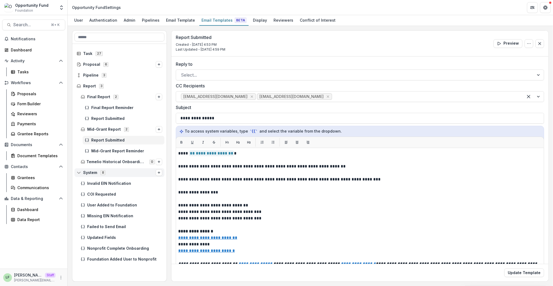
click at [95, 173] on span "System" at bounding box center [90, 172] width 14 height 5
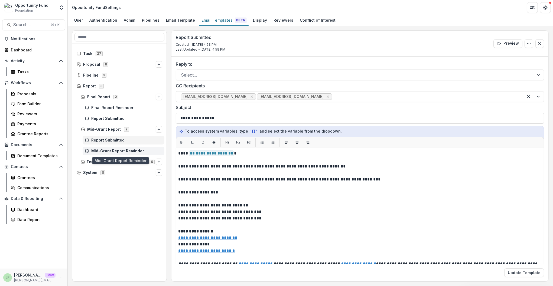
click at [99, 152] on span "Mid-Grant Report Reminder" at bounding box center [126, 151] width 71 height 5
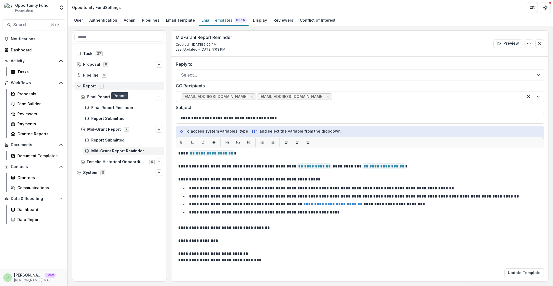
click at [89, 86] on span "Report" at bounding box center [89, 86] width 13 height 5
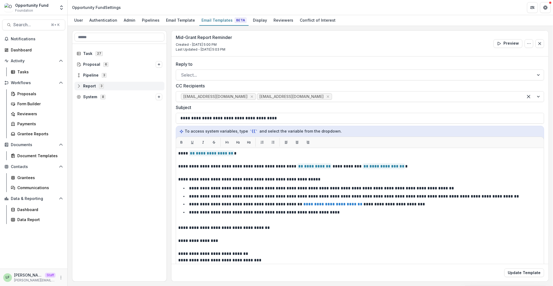
click at [88, 86] on span "Report" at bounding box center [89, 86] width 13 height 5
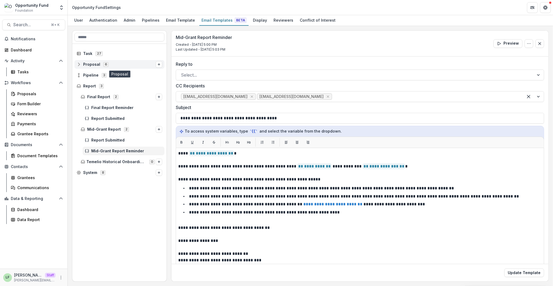
click at [91, 65] on span "Proposal" at bounding box center [91, 64] width 17 height 5
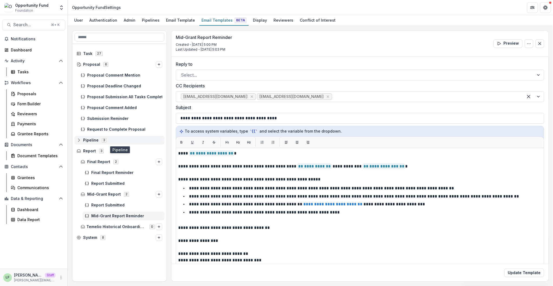
click at [91, 141] on span "Pipeline" at bounding box center [90, 140] width 15 height 5
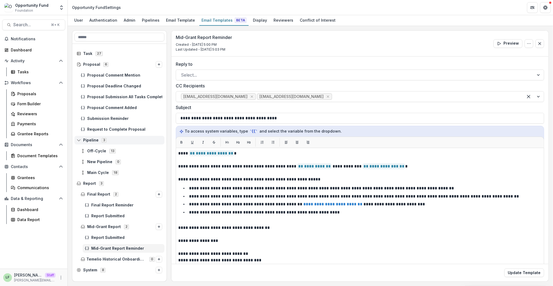
click at [91, 141] on span "Pipeline" at bounding box center [90, 140] width 15 height 5
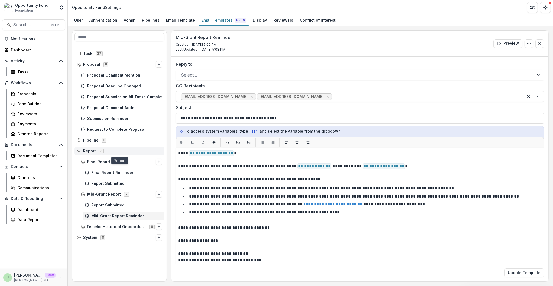
click at [88, 152] on span "Report" at bounding box center [89, 151] width 13 height 5
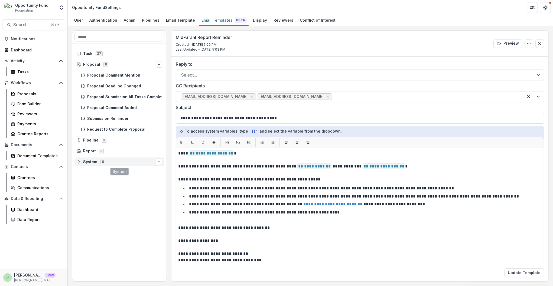
click at [88, 162] on span "System" at bounding box center [90, 162] width 14 height 5
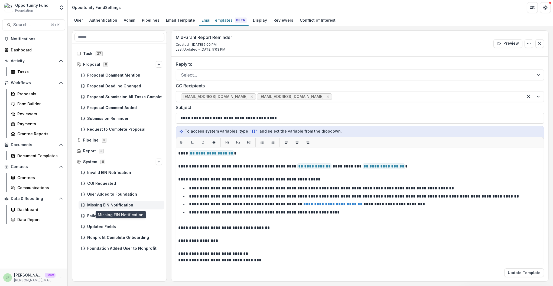
click at [95, 203] on span "Missing EIN Notification" at bounding box center [124, 205] width 75 height 5
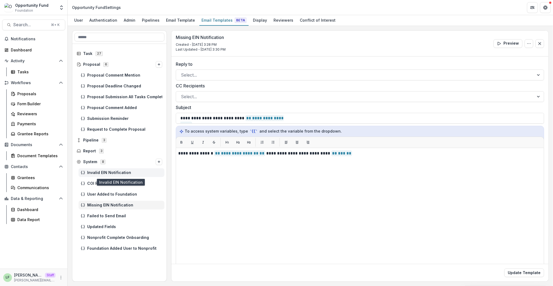
click at [100, 169] on div "Invalid EIN Notification" at bounding box center [121, 172] width 86 height 9
click at [100, 185] on span "COI Requested" at bounding box center [124, 183] width 75 height 5
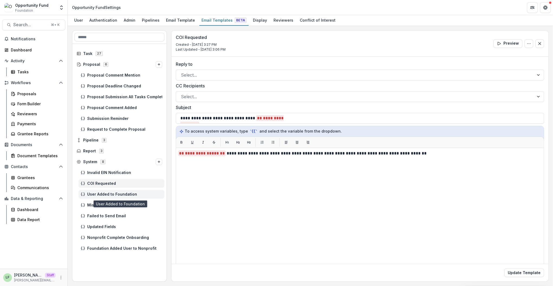
click at [99, 194] on span "User Added to Foundation" at bounding box center [124, 194] width 75 height 5
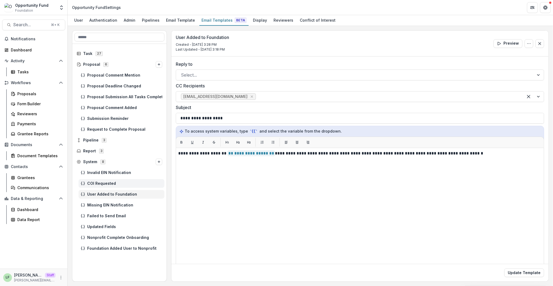
click at [99, 183] on span "COI Requested" at bounding box center [124, 183] width 75 height 5
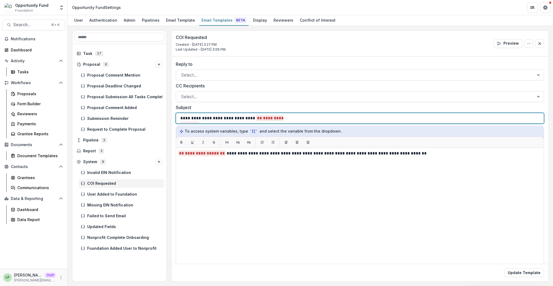
click at [300, 115] on div "**********" at bounding box center [359, 118] width 359 height 10
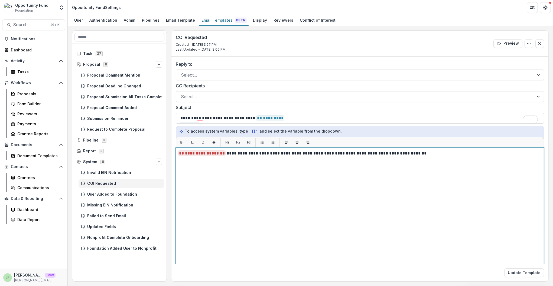
click at [225, 153] on p "**********" at bounding box center [359, 153] width 362 height 6
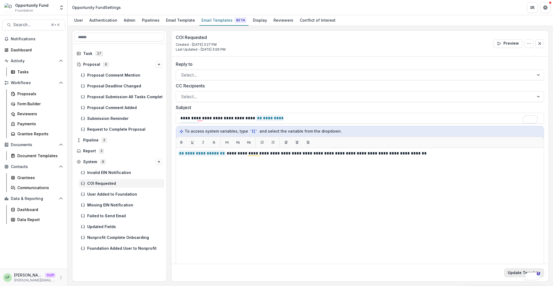
click at [515, 271] on button "Update Template" at bounding box center [524, 272] width 40 height 9
click at [128, 196] on div "User Added to Foundation" at bounding box center [121, 194] width 86 height 9
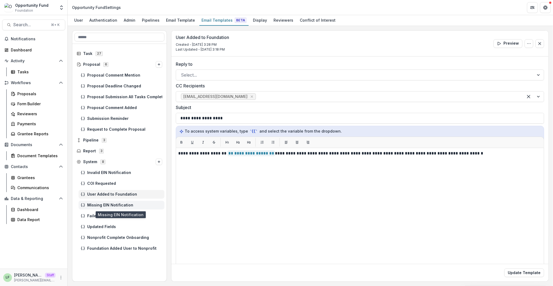
click at [126, 206] on span "Missing EIN Notification" at bounding box center [124, 205] width 75 height 5
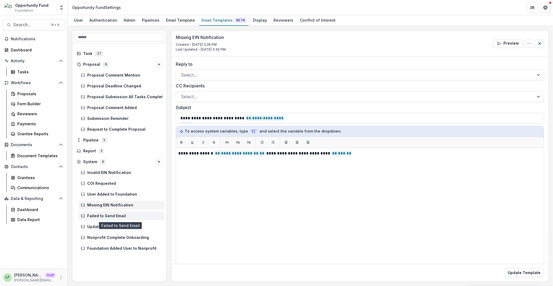
click at [124, 216] on span "Failed to Send Email" at bounding box center [124, 216] width 75 height 5
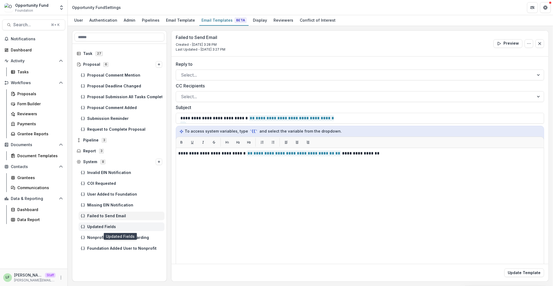
click at [119, 228] on span "Updated Fields" at bounding box center [124, 227] width 75 height 5
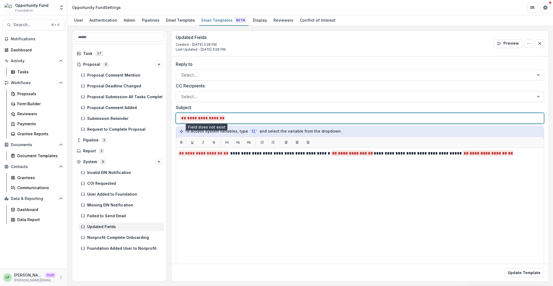
click at [224, 119] on span "**********" at bounding box center [202, 121] width 44 height 12
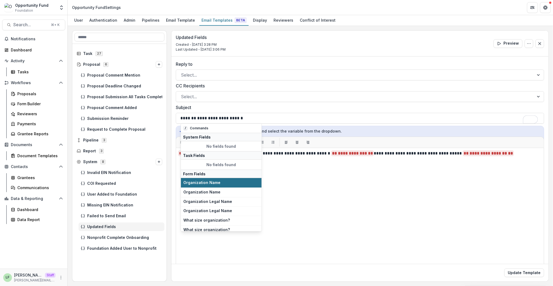
click at [228, 186] on button "Organization Name" at bounding box center [221, 182] width 81 height 9
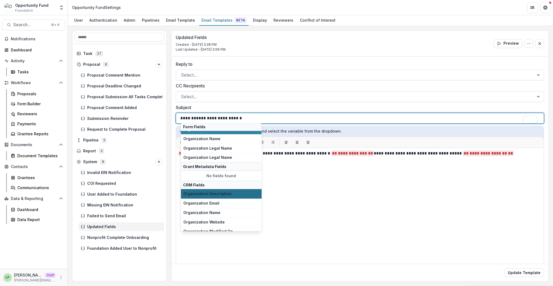
scroll to position [67, 0]
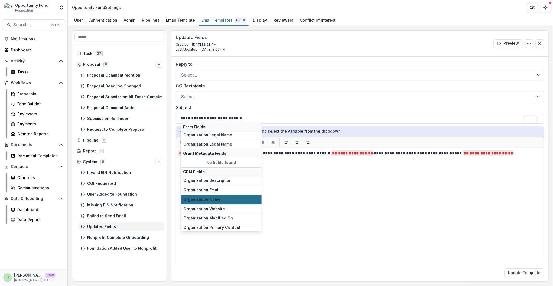
click at [232, 200] on span "Organization Name" at bounding box center [221, 199] width 76 height 5
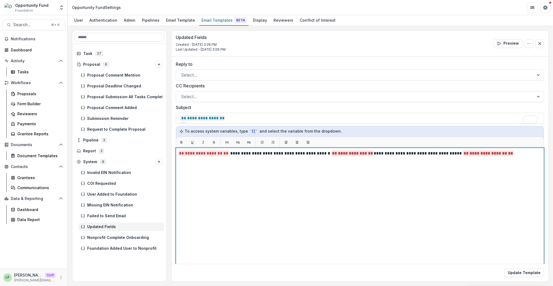
click at [229, 155] on p "**********" at bounding box center [359, 153] width 362 height 6
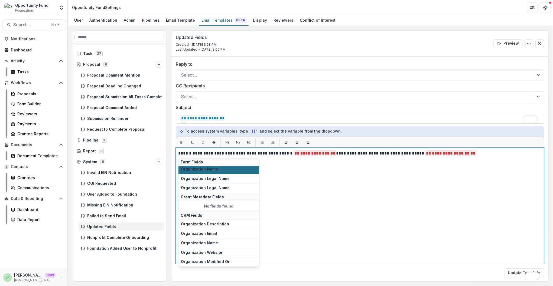
scroll to position [68, 0]
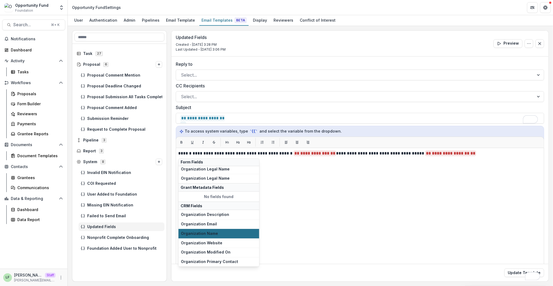
click at [217, 233] on span "Organization Name" at bounding box center [219, 233] width 76 height 5
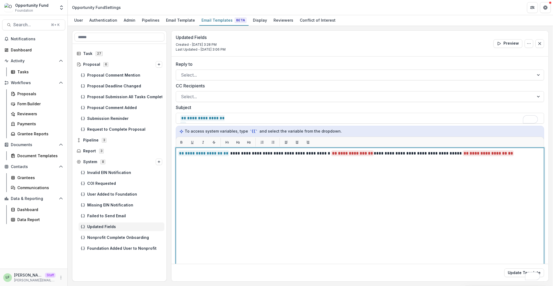
click at [361, 155] on p "**********" at bounding box center [359, 153] width 362 height 6
click at [468, 230] on div "**********" at bounding box center [359, 215] width 363 height 130
click at [358, 165] on div "**********" at bounding box center [359, 215] width 363 height 130
click at [513, 154] on p "**********" at bounding box center [359, 153] width 362 height 6
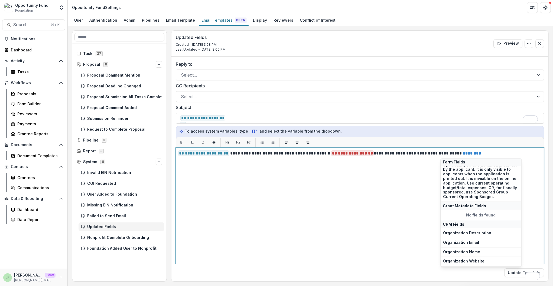
scroll to position [166, 0]
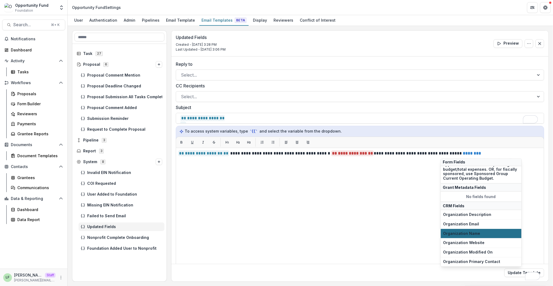
click at [496, 234] on span "Organization Name" at bounding box center [481, 233] width 76 height 5
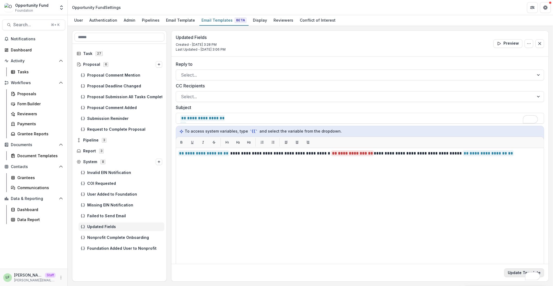
click at [511, 271] on button "Update Template" at bounding box center [524, 272] width 40 height 9
click at [114, 239] on div "Nonprofit Complete Onboarding" at bounding box center [121, 237] width 86 height 9
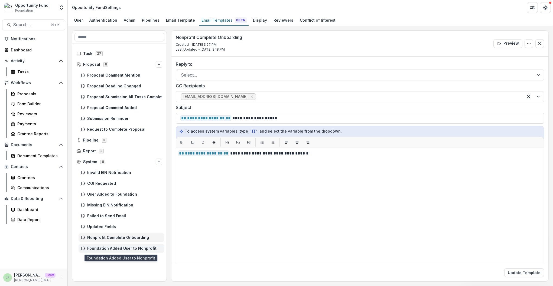
click at [114, 245] on div "Foundation Added User to Nonprofit" at bounding box center [121, 248] width 86 height 9
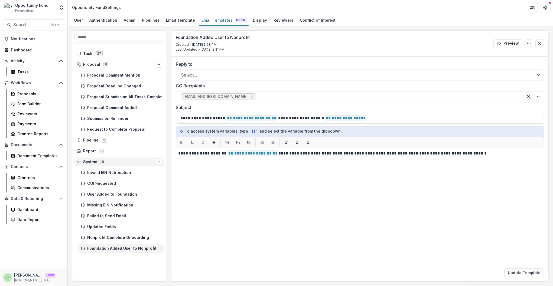
click at [84, 163] on span "System" at bounding box center [90, 162] width 14 height 5
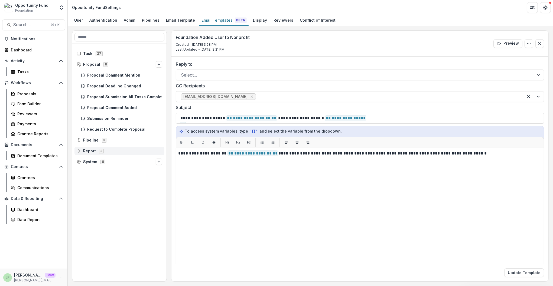
click at [87, 151] on span "Report" at bounding box center [89, 151] width 13 height 5
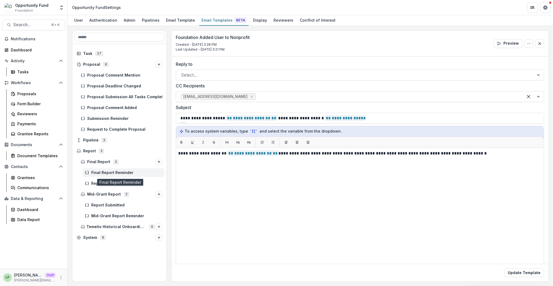
click at [97, 172] on span "Final Report Reminder" at bounding box center [126, 172] width 71 height 5
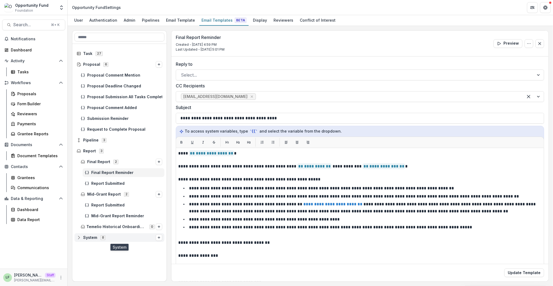
click at [83, 239] on span "System 8" at bounding box center [116, 237] width 79 height 5
click at [84, 238] on span "System" at bounding box center [90, 237] width 14 height 5
click at [100, 119] on span "Submission Reminder" at bounding box center [124, 118] width 75 height 5
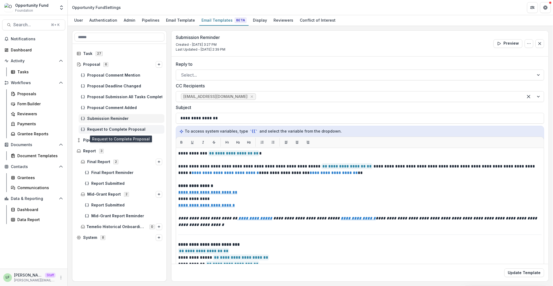
click at [100, 128] on span "Request to Complete Proposal" at bounding box center [124, 129] width 75 height 5
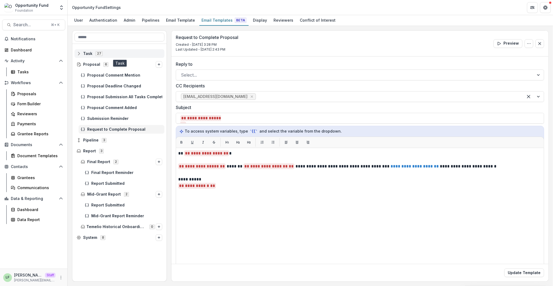
click at [98, 52] on span "27" at bounding box center [99, 53] width 7 height 4
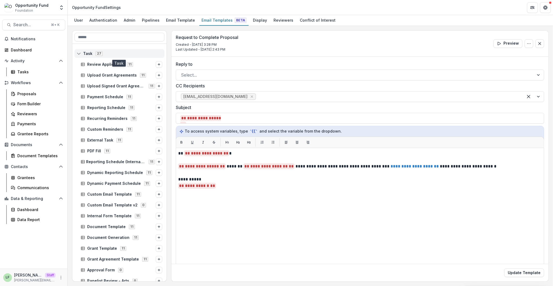
click at [78, 50] on div "Task 27" at bounding box center [119, 53] width 90 height 9
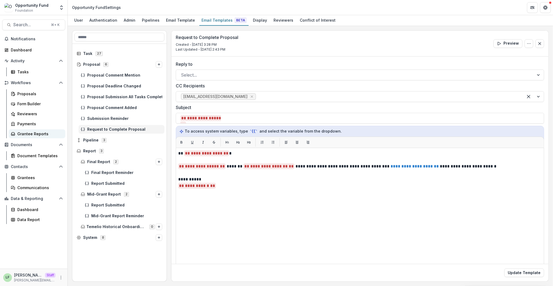
click at [44, 134] on div "Grantee Reports" at bounding box center [39, 134] width 44 height 6
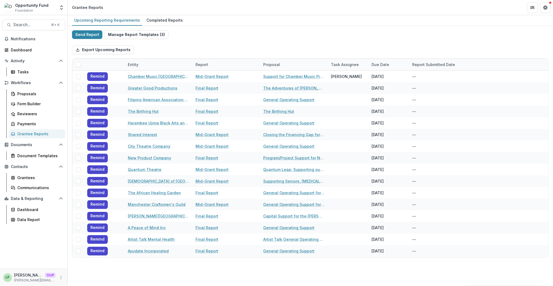
drag, startPoint x: 86, startPoint y: 35, endPoint x: 193, endPoint y: 35, distance: 106.9
click at [193, 35] on div "Send Report Manage Report Templates ( 3 ) Export Upcoming Reports Entity Report…" at bounding box center [310, 143] width 476 height 227
click at [91, 32] on button "Send Report" at bounding box center [87, 34] width 30 height 9
select select "********"
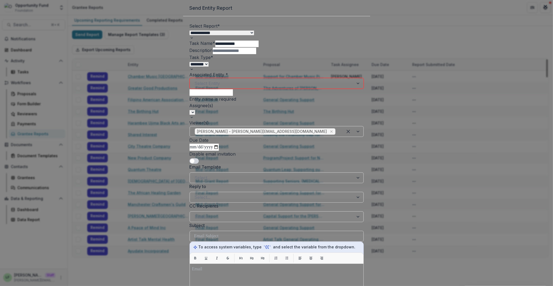
click at [236, 35] on select "**********" at bounding box center [221, 33] width 64 height 5
click at [233, 47] on input "**********" at bounding box center [236, 44] width 43 height 6
click at [211, 103] on div "**********" at bounding box center [276, 224] width 174 height 402
click at [208, 67] on select "******** ********" at bounding box center [198, 64] width 19 height 5
click at [219, 87] on div at bounding box center [272, 84] width 154 height 8
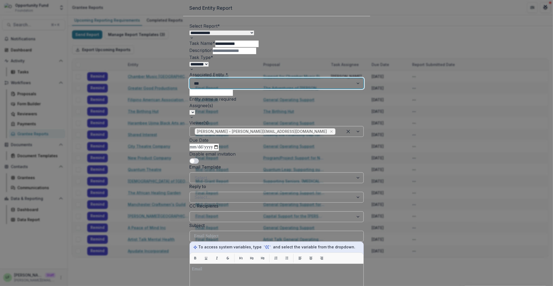
type input "****"
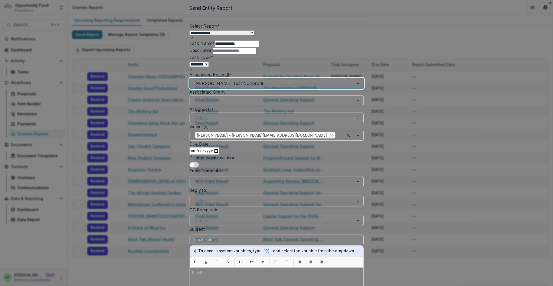
click at [221, 104] on div at bounding box center [272, 101] width 154 height 8
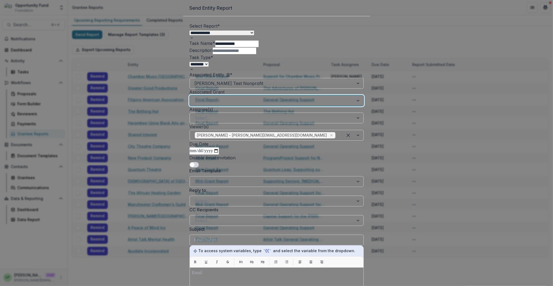
click at [223, 286] on div "Lucy Test Reviewers" at bounding box center [276, 289] width 553 height 6
click at [224, 122] on div at bounding box center [272, 118] width 154 height 8
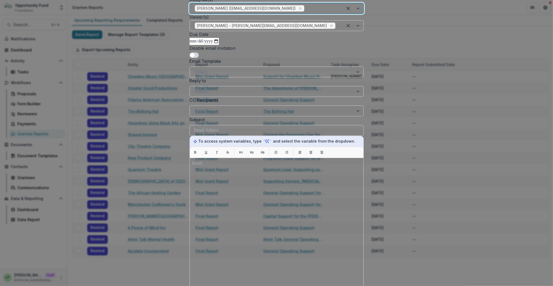
scroll to position [114, 0]
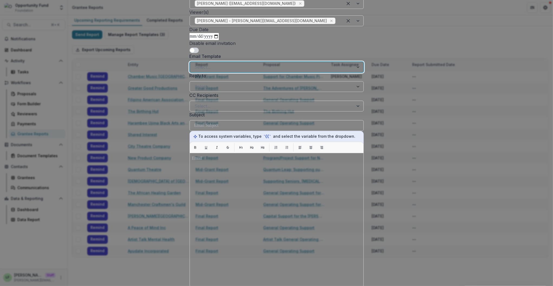
click at [235, 71] on div at bounding box center [272, 67] width 154 height 8
click at [231, 286] on div "No options" at bounding box center [276, 289] width 553 height 6
click at [276, 53] on div "Disable email invitation" at bounding box center [276, 46] width 174 height 13
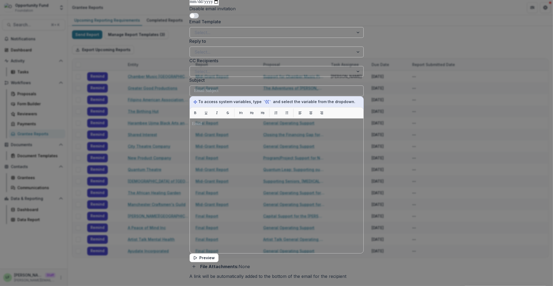
scroll to position [150, 0]
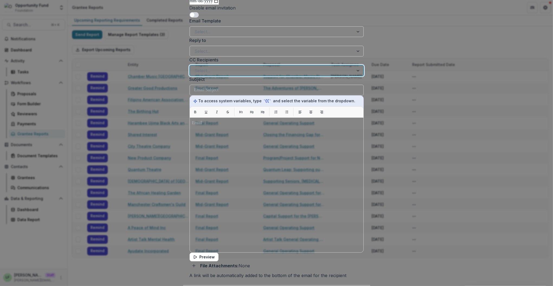
click at [244, 74] on div at bounding box center [272, 71] width 154 height 8
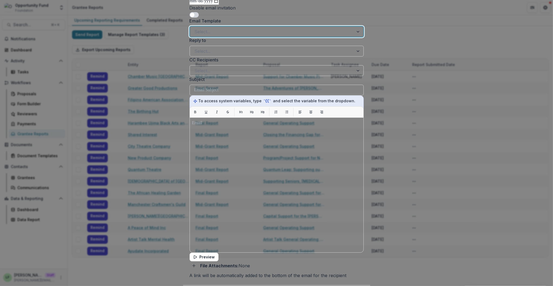
click at [240, 35] on div at bounding box center [272, 32] width 154 height 8
click at [240, 286] on div "No options" at bounding box center [276, 289] width 553 height 6
click at [285, 37] on div "Email Template Select..." at bounding box center [276, 27] width 174 height 19
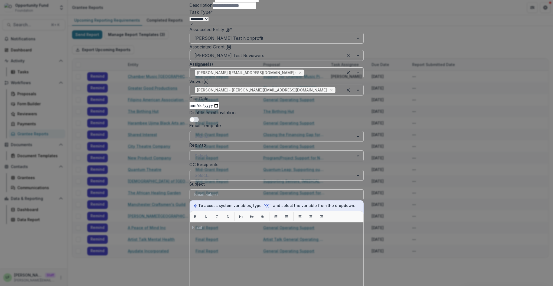
scroll to position [53, 0]
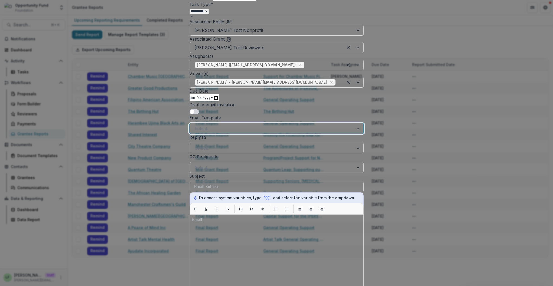
click at [225, 132] on div at bounding box center [272, 129] width 154 height 8
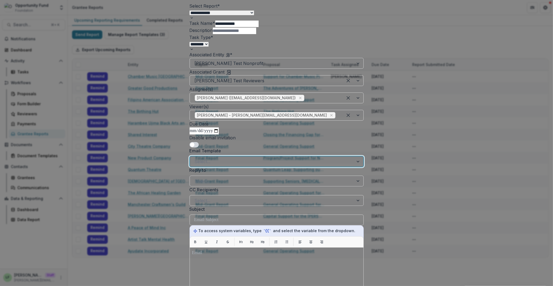
scroll to position [2, 0]
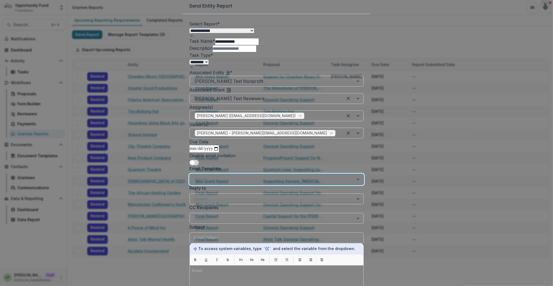
click at [541, 9] on button "Close" at bounding box center [545, 4] width 9 height 9
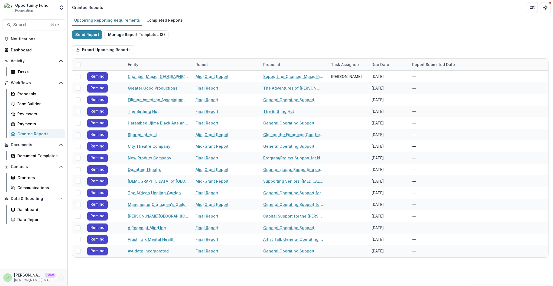
click at [61, 278] on icon "More" at bounding box center [61, 277] width 4 height 4
click at [88, 268] on link "User Settings" at bounding box center [96, 265] width 58 height 9
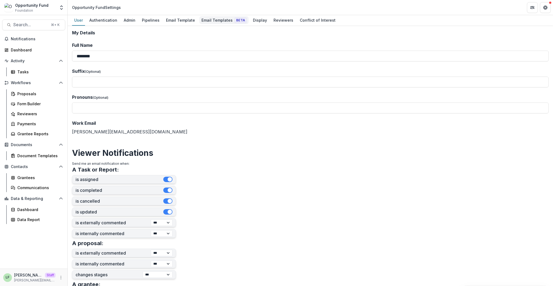
click at [217, 18] on div "Email Templates Beta" at bounding box center [223, 20] width 49 height 8
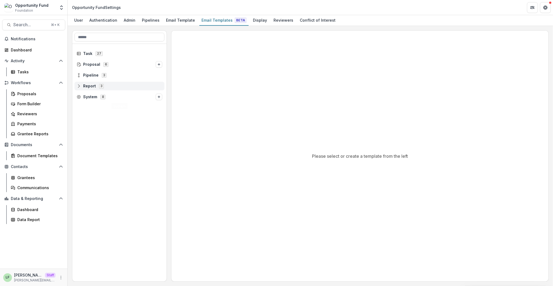
click at [76, 86] on div "Report 3" at bounding box center [119, 86] width 90 height 9
click at [157, 97] on icon "Options" at bounding box center [158, 96] width 3 height 3
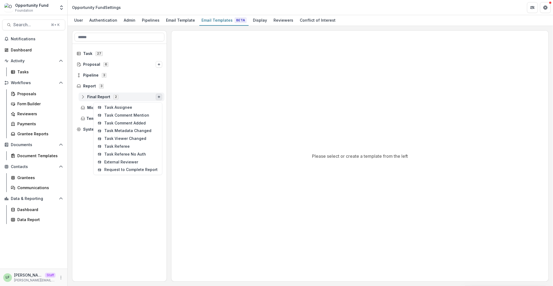
click at [86, 96] on span "Final Report 2" at bounding box center [118, 96] width 75 height 5
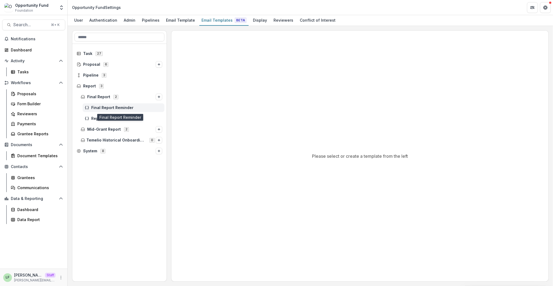
click at [104, 106] on span "Final Report Reminder" at bounding box center [126, 108] width 71 height 5
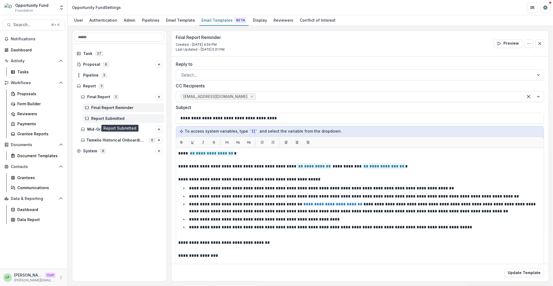
click at [109, 118] on span "Report Submitted" at bounding box center [126, 118] width 71 height 5
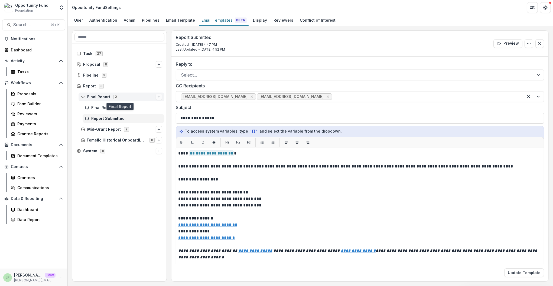
click at [160, 96] on button "Options" at bounding box center [159, 97] width 6 height 6
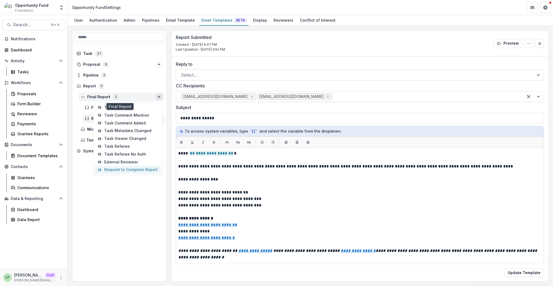
click at [143, 170] on button "Request to Complete Report" at bounding box center [127, 170] width 66 height 8
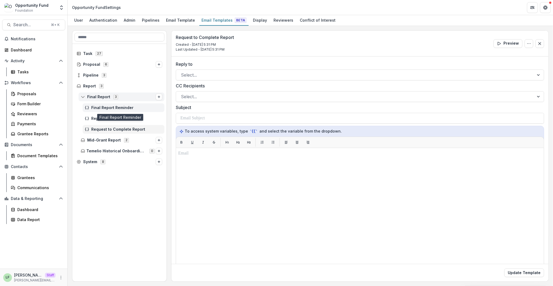
click at [118, 106] on span "Final Report Reminder" at bounding box center [126, 108] width 71 height 5
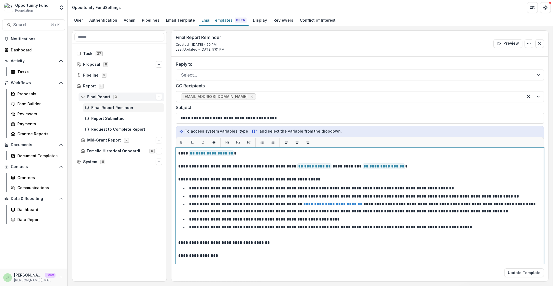
click at [300, 204] on p "**********" at bounding box center [362, 207] width 347 height 11
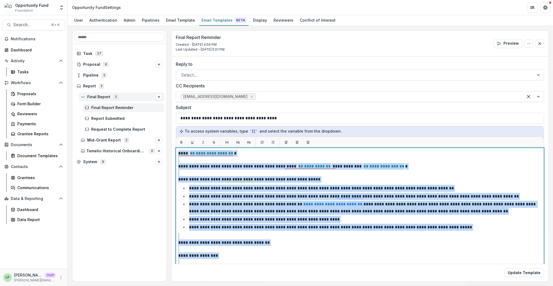
copy div "**********"
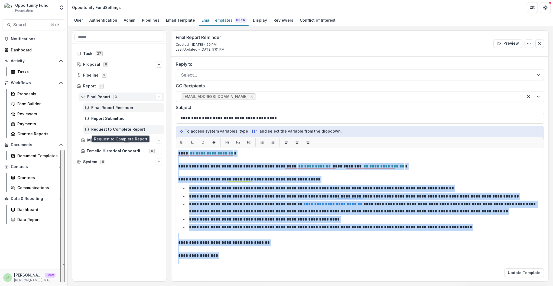
click at [105, 128] on span "Request to Complete Report" at bounding box center [126, 129] width 71 height 5
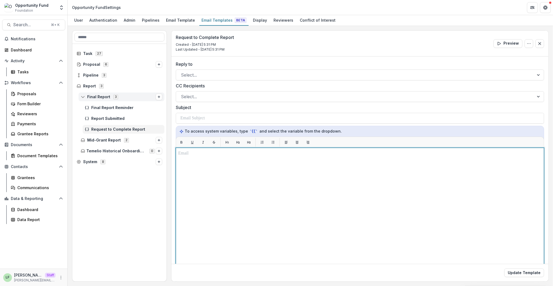
click at [229, 172] on div at bounding box center [359, 215] width 363 height 130
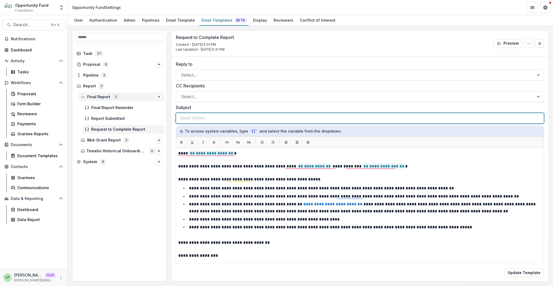
click at [223, 119] on div at bounding box center [359, 118] width 359 height 10
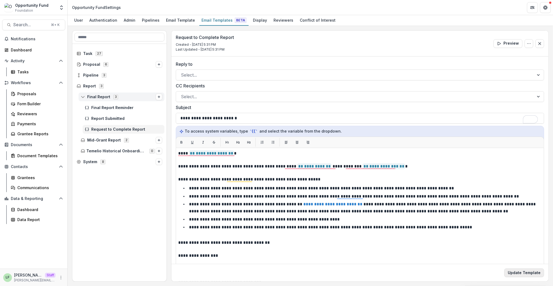
click at [518, 273] on button "Update Template" at bounding box center [524, 272] width 40 height 9
click at [34, 132] on div "Grantee Reports" at bounding box center [39, 134] width 44 height 6
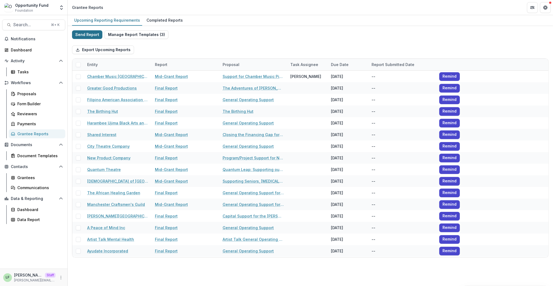
click at [89, 38] on button "Send Report" at bounding box center [87, 34] width 30 height 9
select select "********"
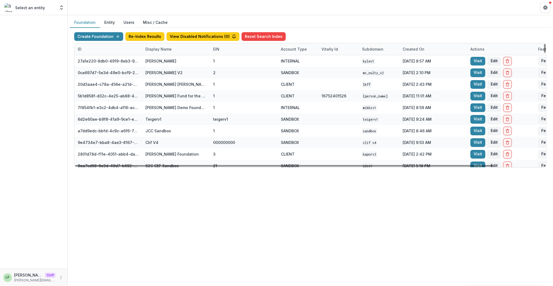
click at [165, 49] on div "Display Name" at bounding box center [158, 49] width 33 height 6
click at [172, 63] on input at bounding box center [175, 61] width 65 height 9
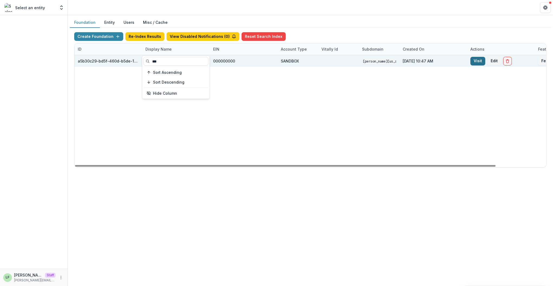
type input "***"
click at [477, 63] on link "Visit" at bounding box center [477, 61] width 15 height 9
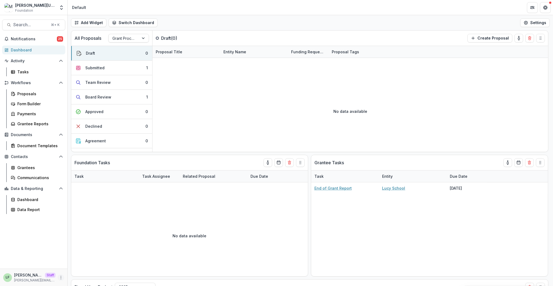
click at [60, 276] on icon "More" at bounding box center [61, 277] width 4 height 4
click at [80, 264] on link "User Settings" at bounding box center [96, 265] width 58 height 9
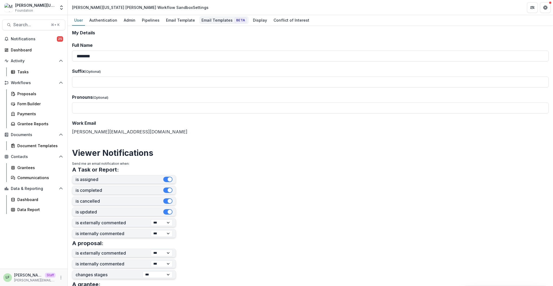
click at [213, 19] on div "Email Templates Beta" at bounding box center [223, 20] width 49 height 8
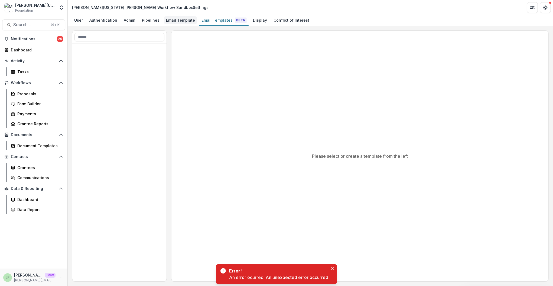
click at [175, 20] on div "Email Template" at bounding box center [180, 20] width 33 height 8
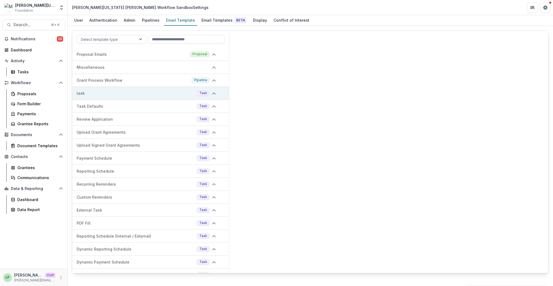
click at [127, 90] on p "task" at bounding box center [136, 93] width 118 height 6
click at [126, 95] on p "task" at bounding box center [135, 93] width 117 height 6
click at [212, 23] on div "Email Templates Beta" at bounding box center [223, 20] width 49 height 8
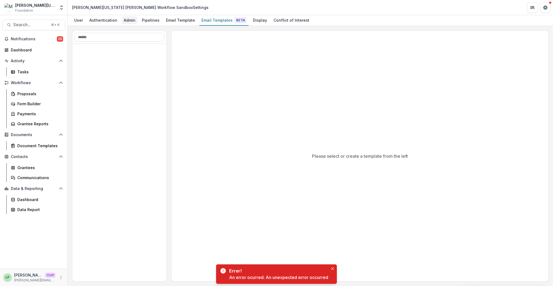
click at [129, 21] on div "Admin" at bounding box center [130, 20] width 16 height 8
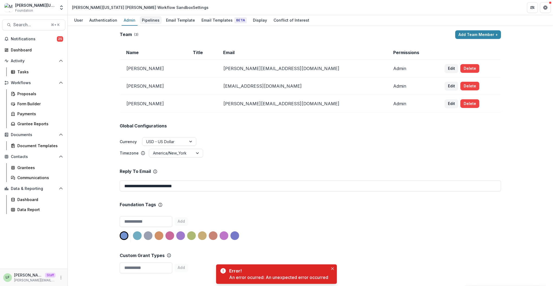
click at [156, 19] on div "Pipelines" at bounding box center [151, 20] width 22 height 8
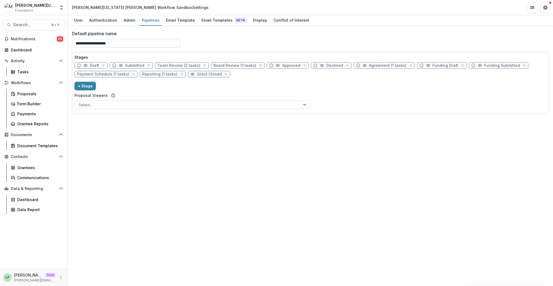
click at [92, 65] on span "Draft" at bounding box center [94, 65] width 9 height 5
select select "*****"
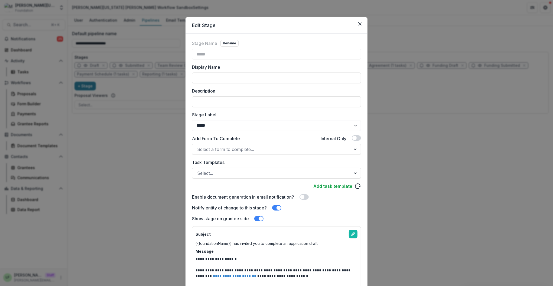
click at [361, 15] on div "**********" at bounding box center [276, 143] width 553 height 286
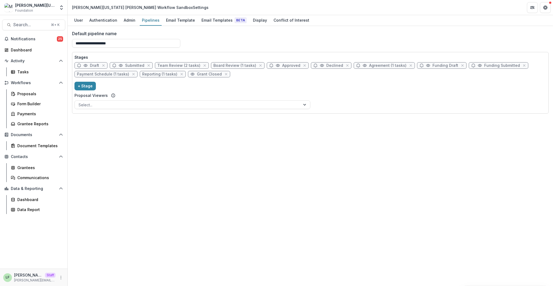
click at [283, 63] on span "Approved" at bounding box center [288, 65] width 42 height 6
click at [283, 67] on span "Approved" at bounding box center [291, 65] width 18 height 5
select select "********"
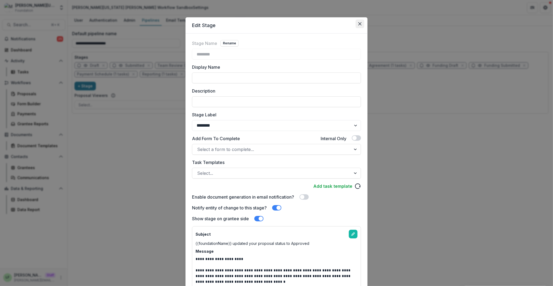
click at [359, 22] on button "Close" at bounding box center [359, 23] width 9 height 9
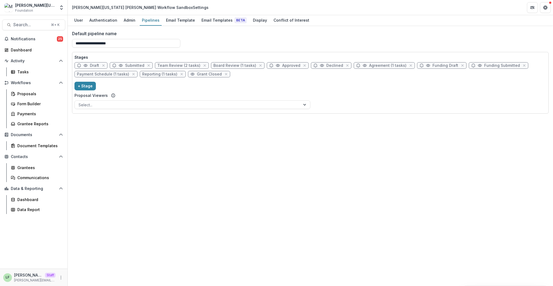
click at [321, 68] on span "Declined" at bounding box center [331, 65] width 41 height 6
click at [326, 66] on span "Declined" at bounding box center [334, 65] width 17 height 5
select select "******"
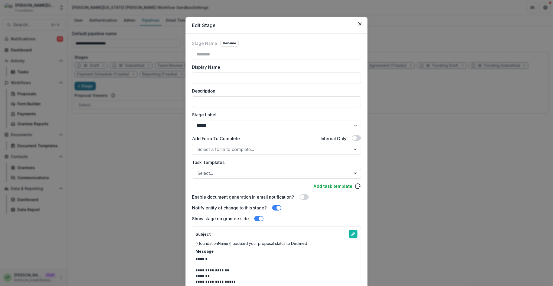
click at [363, 22] on header "Edit Stage" at bounding box center [276, 25] width 182 height 16
click at [363, 21] on button "Close" at bounding box center [359, 23] width 9 height 9
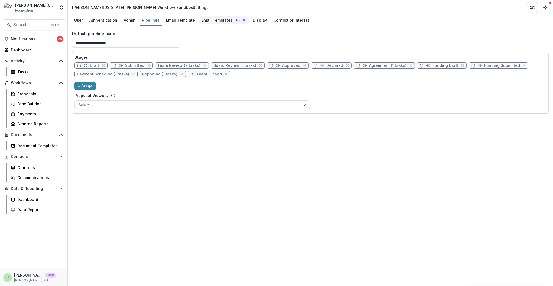
click at [211, 18] on div "Email Templates Beta" at bounding box center [223, 20] width 49 height 8
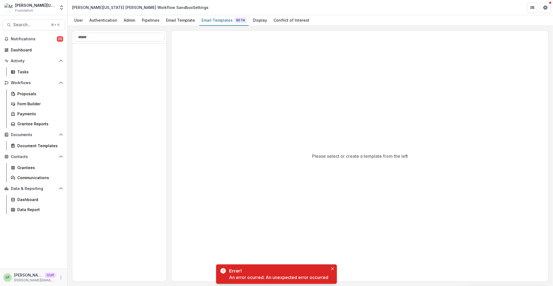
click at [154, 120] on div at bounding box center [119, 163] width 94 height 238
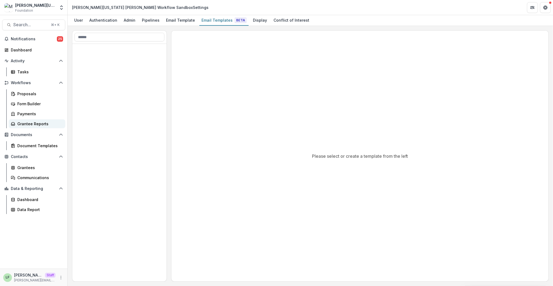
click at [31, 122] on div "Grantee Reports" at bounding box center [39, 124] width 44 height 6
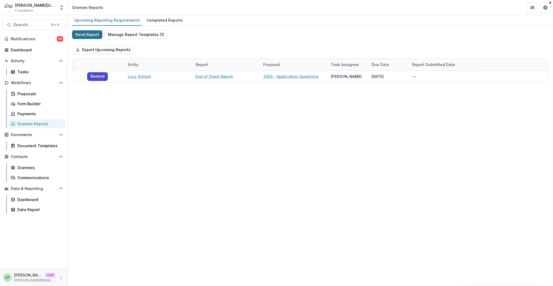
click at [86, 35] on button "Send Report" at bounding box center [87, 34] width 30 height 9
select select "********"
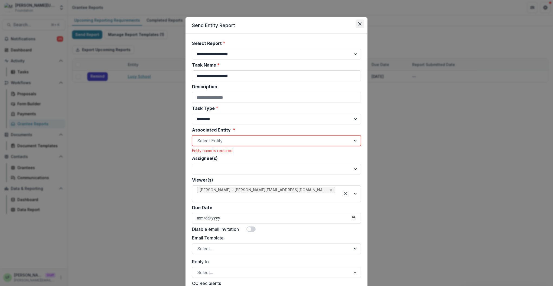
click at [358, 24] on icon "Close" at bounding box center [359, 23] width 3 height 3
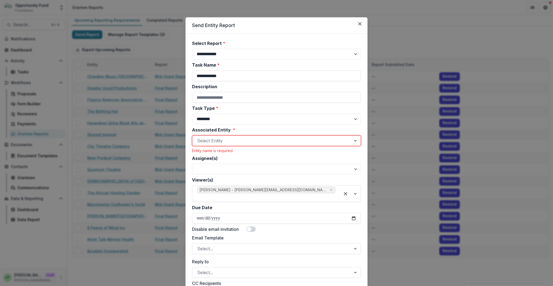
select select "********"
click at [221, 142] on div at bounding box center [271, 141] width 149 height 8
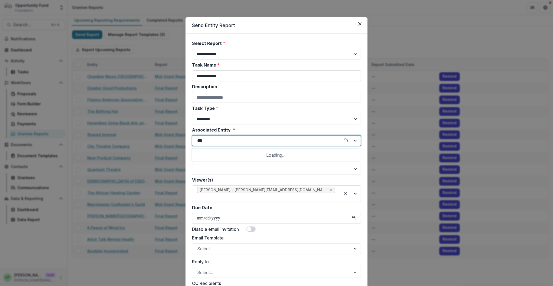
type input "****"
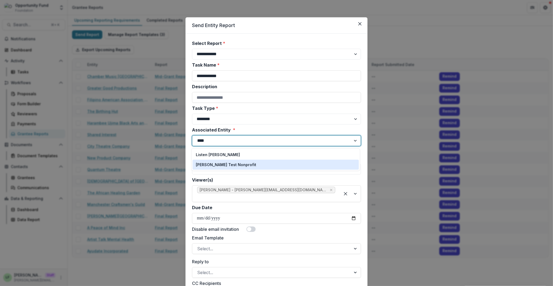
click at [220, 165] on p "Lucy Fey Test Nonprofit" at bounding box center [226, 165] width 60 height 6
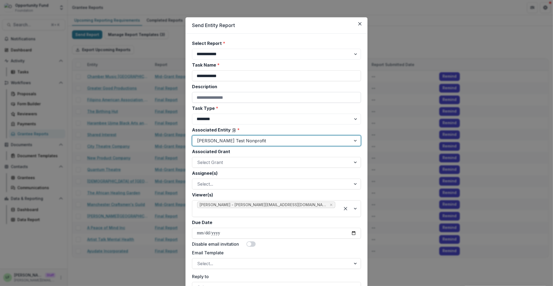
click at [229, 98] on input "Description" at bounding box center [276, 97] width 169 height 11
click at [203, 120] on select "******** ********" at bounding box center [276, 119] width 169 height 11
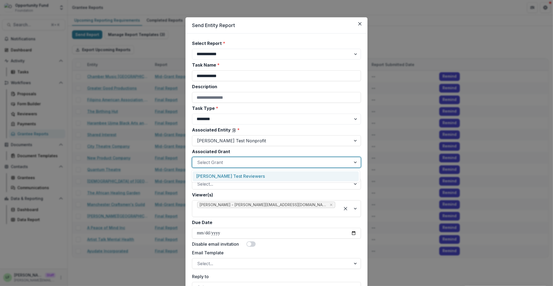
click at [217, 166] on div "Select Grant" at bounding box center [271, 162] width 159 height 9
click at [217, 172] on div "Lucy Test Reviewers" at bounding box center [275, 176] width 166 height 10
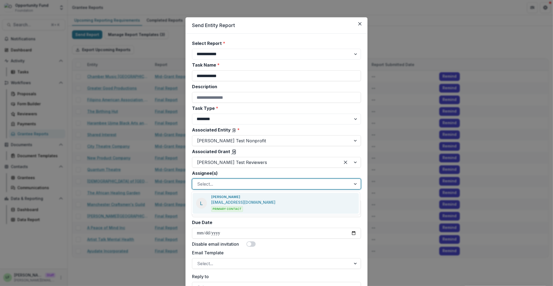
click at [218, 186] on div at bounding box center [271, 184] width 149 height 8
click at [221, 198] on p "Lucy Fey" at bounding box center [225, 197] width 29 height 5
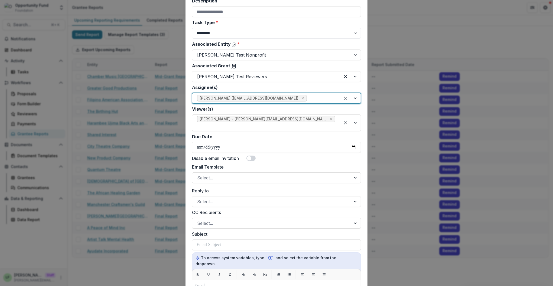
scroll to position [91, 0]
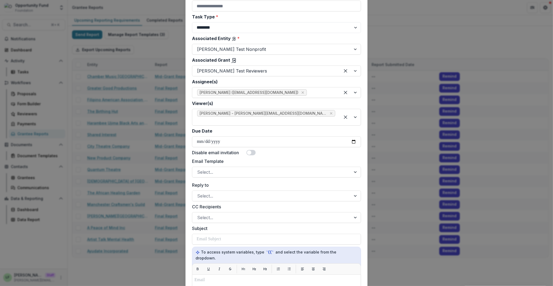
click at [214, 160] on div "Email Template Select..." at bounding box center [276, 167] width 169 height 19
click at [214, 168] on div at bounding box center [271, 172] width 149 height 8
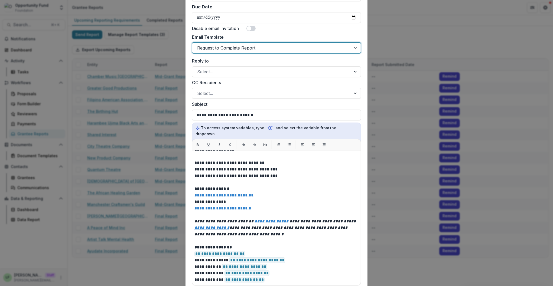
scroll to position [279, 0]
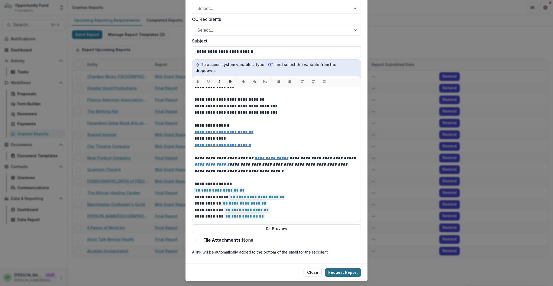
click at [350, 268] on button "Request Report" at bounding box center [343, 272] width 36 height 9
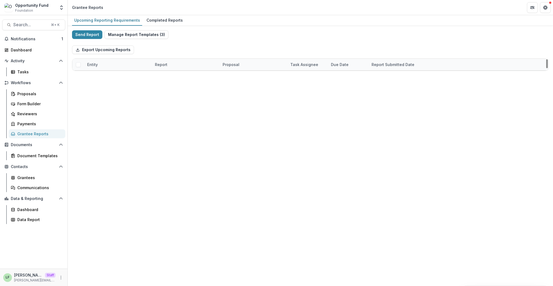
scroll to position [1989, 0]
click at [169, 47] on button "Bulk Actions ( 1 )" at bounding box center [157, 50] width 39 height 6
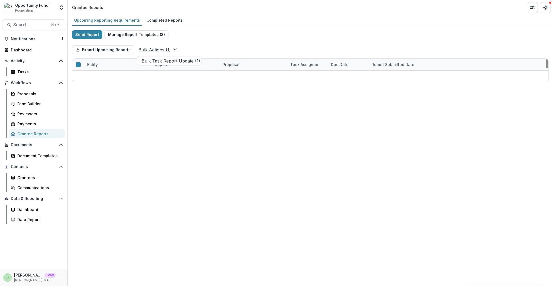
click at [199, 41] on div "Export Upcoming Reports Bulk Actions ( 1 ) Bulk Task Report Update ( 1 )" at bounding box center [310, 49] width 476 height 17
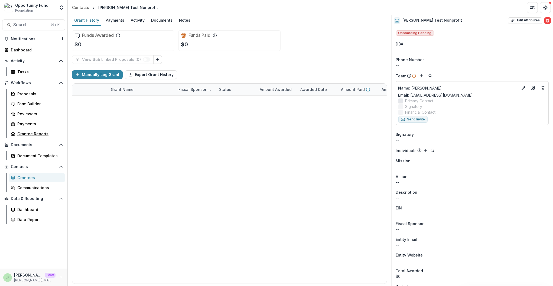
click at [35, 133] on div "Grantee Reports" at bounding box center [39, 134] width 44 height 6
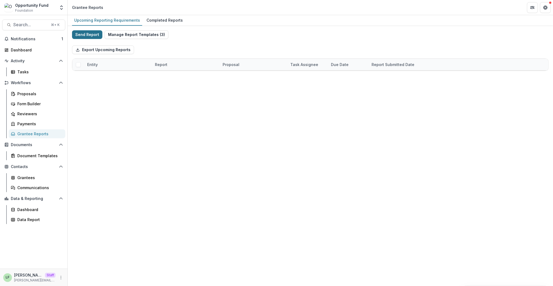
click at [87, 33] on button "Send Report" at bounding box center [87, 34] width 30 height 9
select select "********"
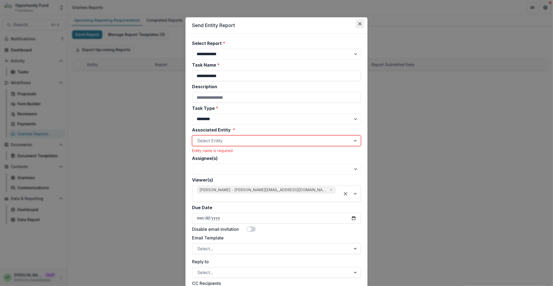
click at [358, 22] on button "Close" at bounding box center [359, 23] width 9 height 9
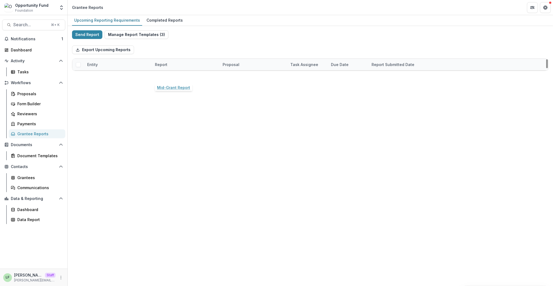
click at [168, 75] on link "Mid-Grant Report" at bounding box center [171, 77] width 33 height 6
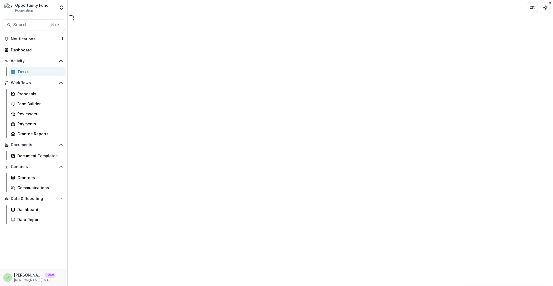
select select "********"
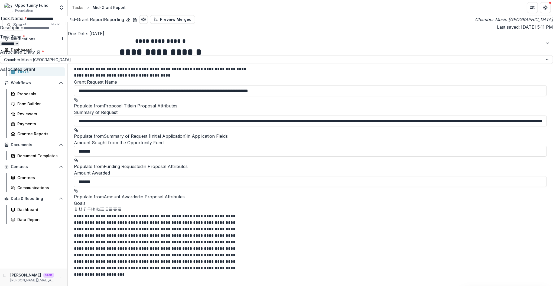
click at [542, 5] on button "Close" at bounding box center [545, 6] width 9 height 9
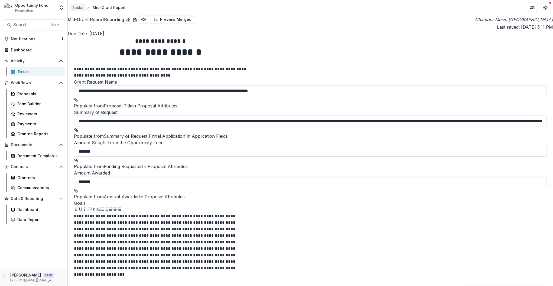
click at [74, 7] on div "Tasks" at bounding box center [77, 8] width 11 height 6
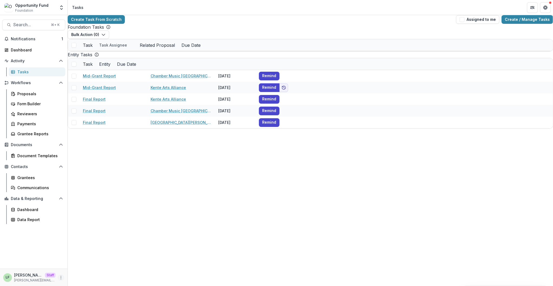
click at [60, 277] on icon "More" at bounding box center [61, 277] width 4 height 4
click at [100, 265] on link "User Settings" at bounding box center [96, 265] width 58 height 9
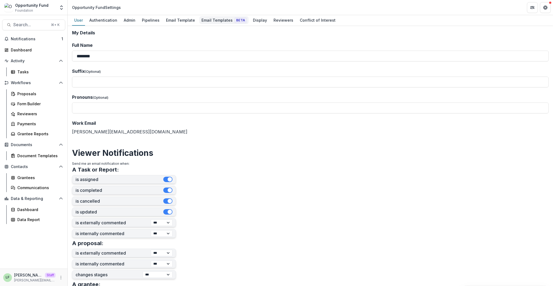
click at [202, 20] on div "Email Templates Beta" at bounding box center [223, 20] width 49 height 8
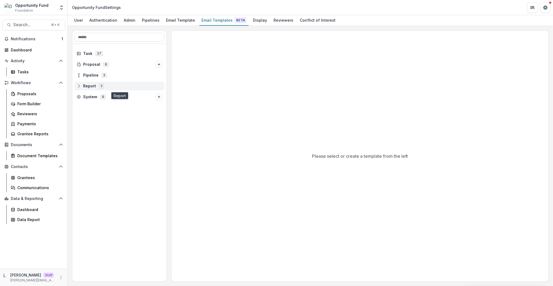
click at [85, 86] on span "Report" at bounding box center [89, 86] width 13 height 5
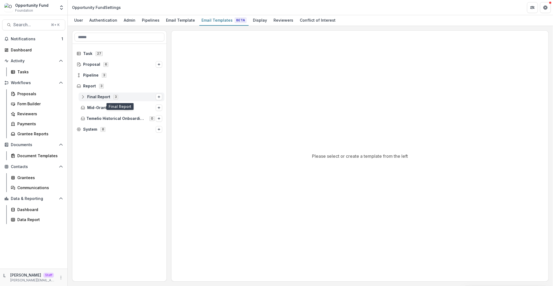
click at [82, 97] on icon at bounding box center [83, 97] width 4 height 1
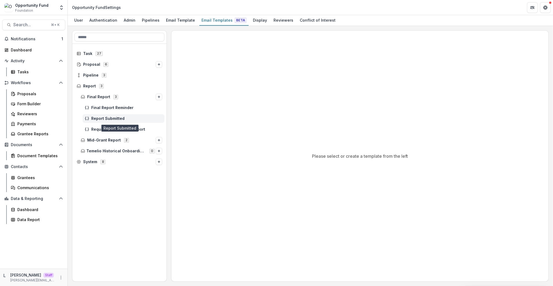
click at [106, 118] on span "Report Submitted" at bounding box center [126, 118] width 71 height 5
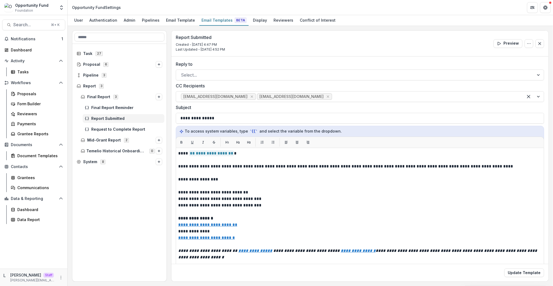
click at [110, 237] on div "Task 27 Proposal 6 Pipeline 3 Report 3 Final Report 3 Final Report Reminder Rep…" at bounding box center [119, 163] width 94 height 238
click at [26, 176] on div "Grantees" at bounding box center [39, 178] width 44 height 6
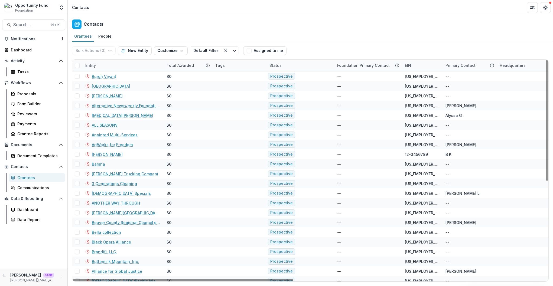
click at [112, 64] on div "Entity" at bounding box center [122, 66] width 81 height 12
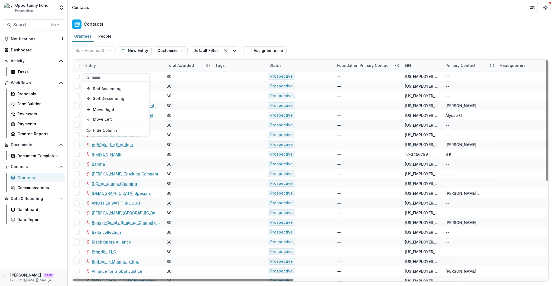
click at [118, 77] on input at bounding box center [115, 77] width 65 height 9
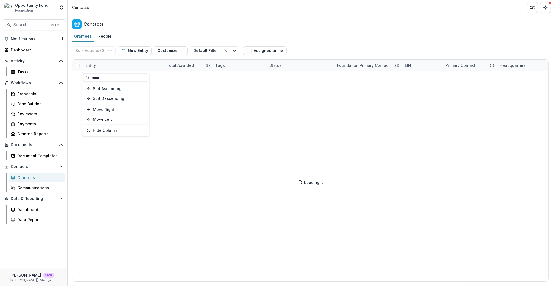
type input "*****"
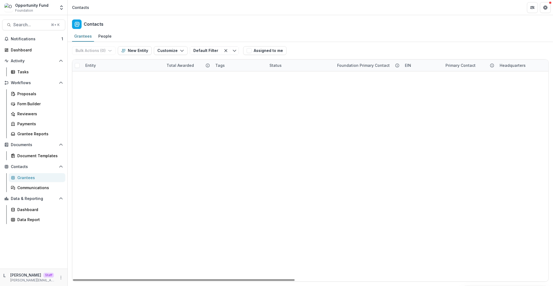
click at [226, 71] on div "Guerrero Glass $47,500 Previous Grantee -- Jaime G Organization" at bounding box center [310, 71] width 476 height 0
click at [106, 77] on link "Guerrero Glass" at bounding box center [113, 77] width 43 height 6
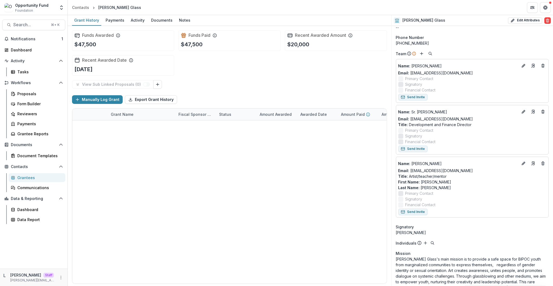
scroll to position [22, 0]
drag, startPoint x: 463, startPoint y: 169, endPoint x: 411, endPoint y: 172, distance: 52.3
click at [411, 172] on div "Email: guerreroglass@yahoo.com" at bounding box center [472, 171] width 148 height 6
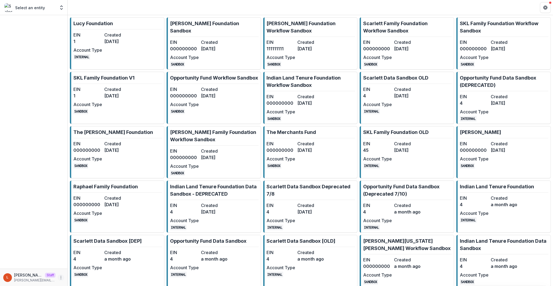
click at [61, 277] on icon "More" at bounding box center [61, 277] width 4 height 4
click at [77, 274] on button "Logout" at bounding box center [96, 274] width 58 height 9
